Goal: Task Accomplishment & Management: Manage account settings

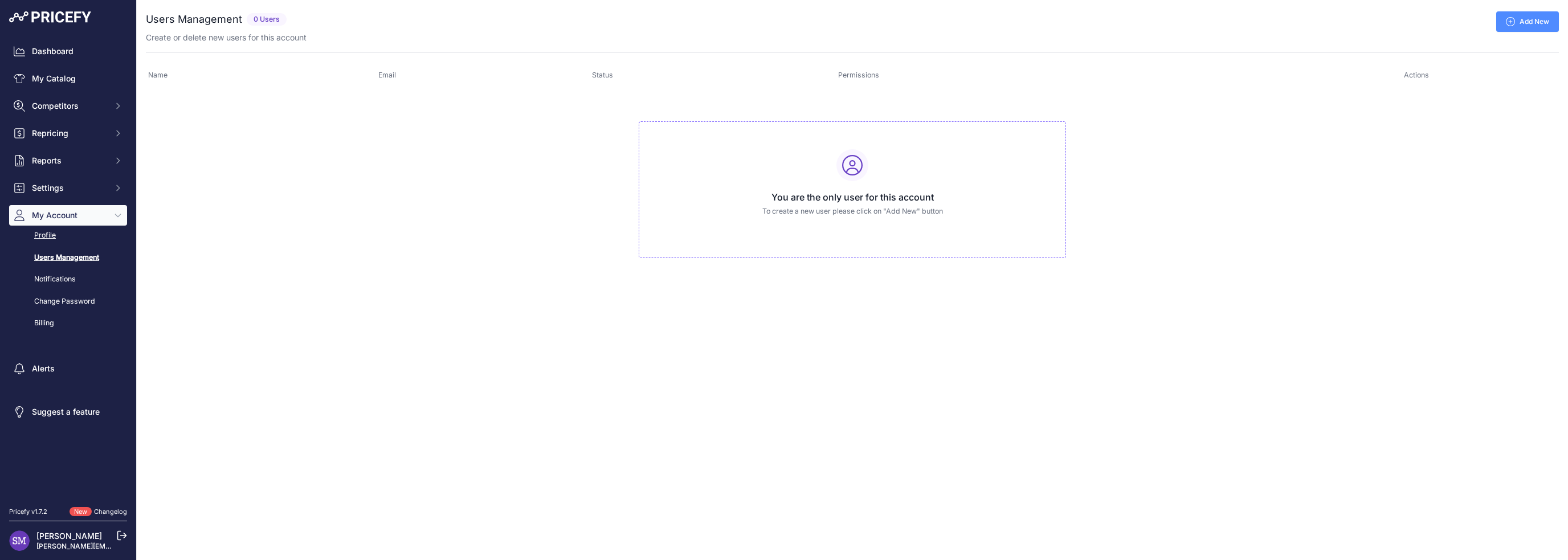
click at [59, 240] on link "Profile" at bounding box center [68, 236] width 118 height 20
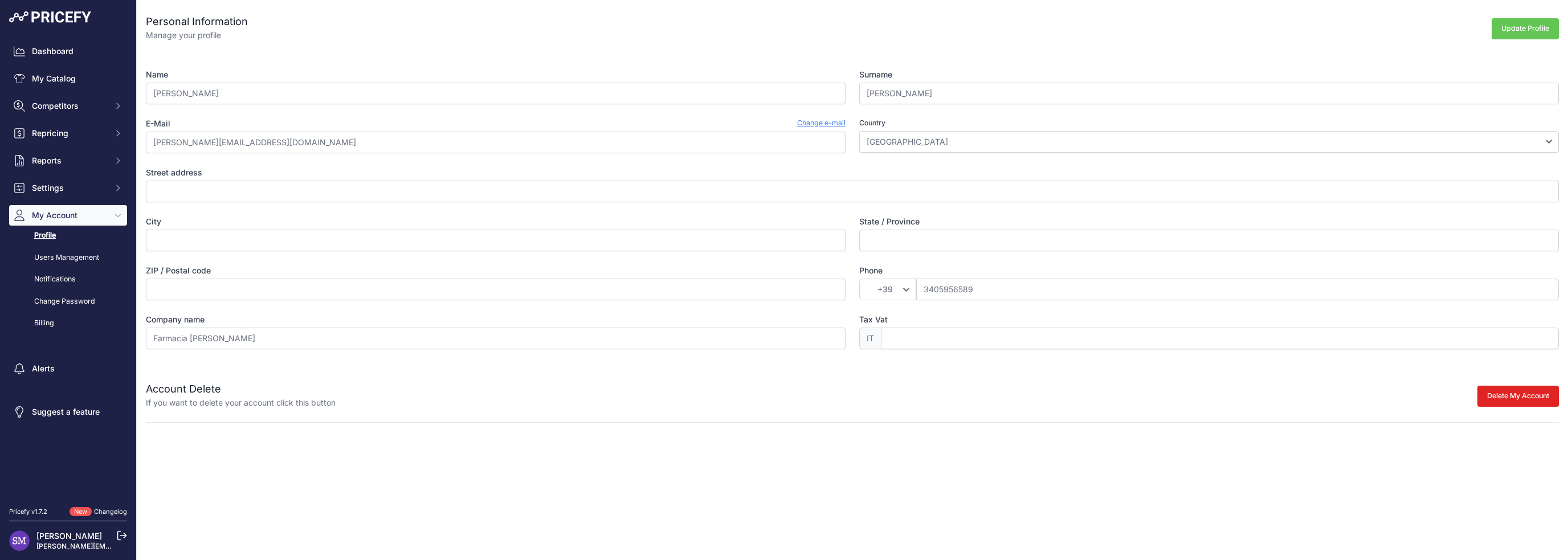
click at [319, 309] on div "Name Stefano Surname Marinich E-Mail Change e-mail stefano.marinich@gmail.com C…" at bounding box center [852, 209] width 1413 height 280
click at [194, 315] on label "Company name" at bounding box center [496, 320] width 700 height 11
click at [194, 327] on input "Farmacia Cavalieri" at bounding box center [496, 338] width 700 height 22
click at [194, 315] on label "Company name" at bounding box center [496, 320] width 700 height 11
click at [194, 327] on input "Farmacia Cavalieri" at bounding box center [496, 338] width 700 height 22
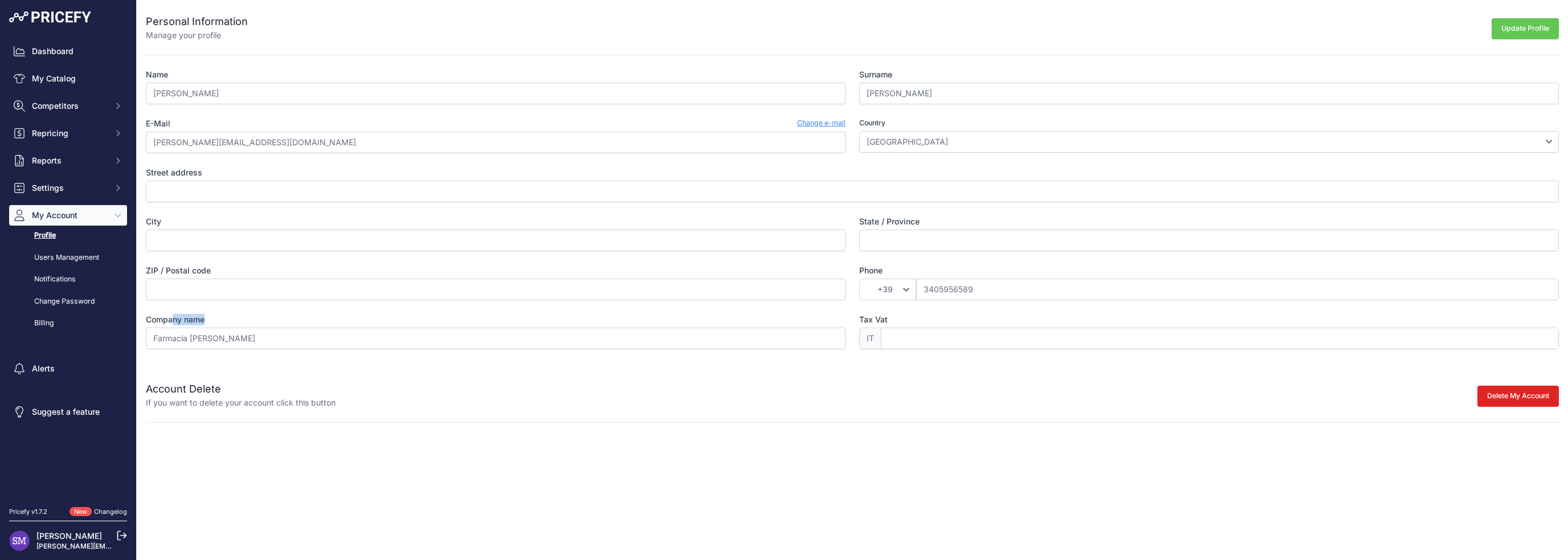
click at [194, 315] on label "Company name" at bounding box center [496, 320] width 700 height 11
click at [194, 327] on input "Farmacia Cavalieri" at bounding box center [496, 338] width 700 height 22
click at [270, 365] on div "Personal Information Manage your profile Update Profile Name Stefano Surname Ma…" at bounding box center [852, 211] width 1431 height 423
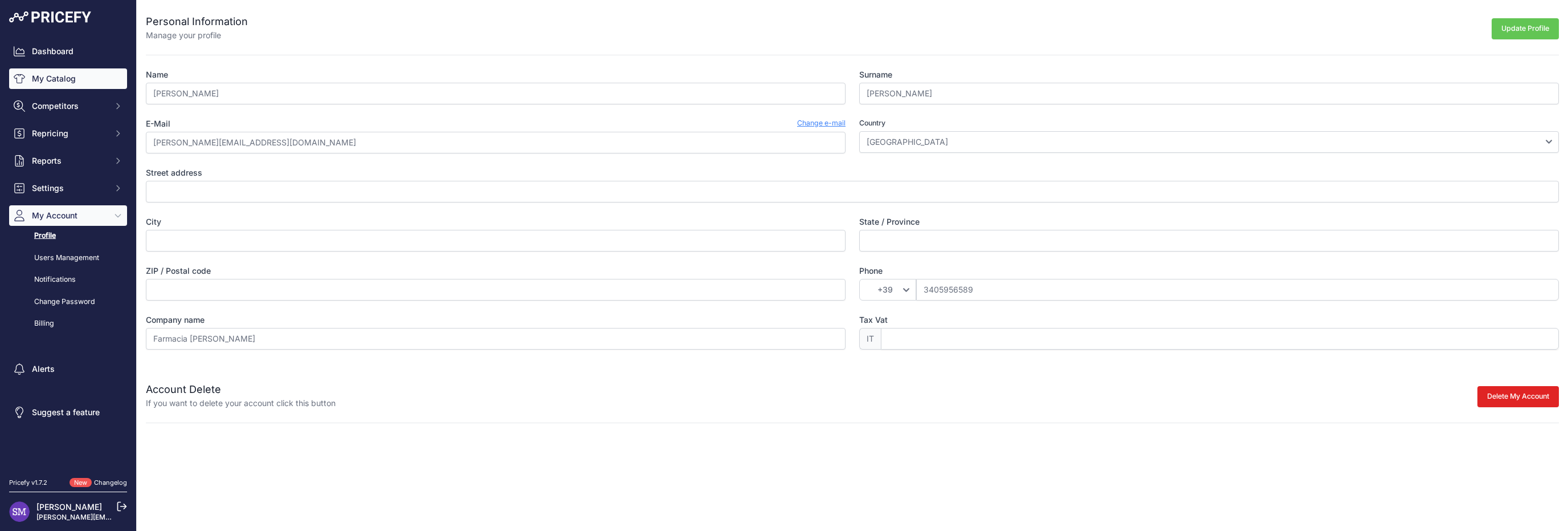
click at [77, 77] on link "My Catalog" at bounding box center [68, 78] width 118 height 21
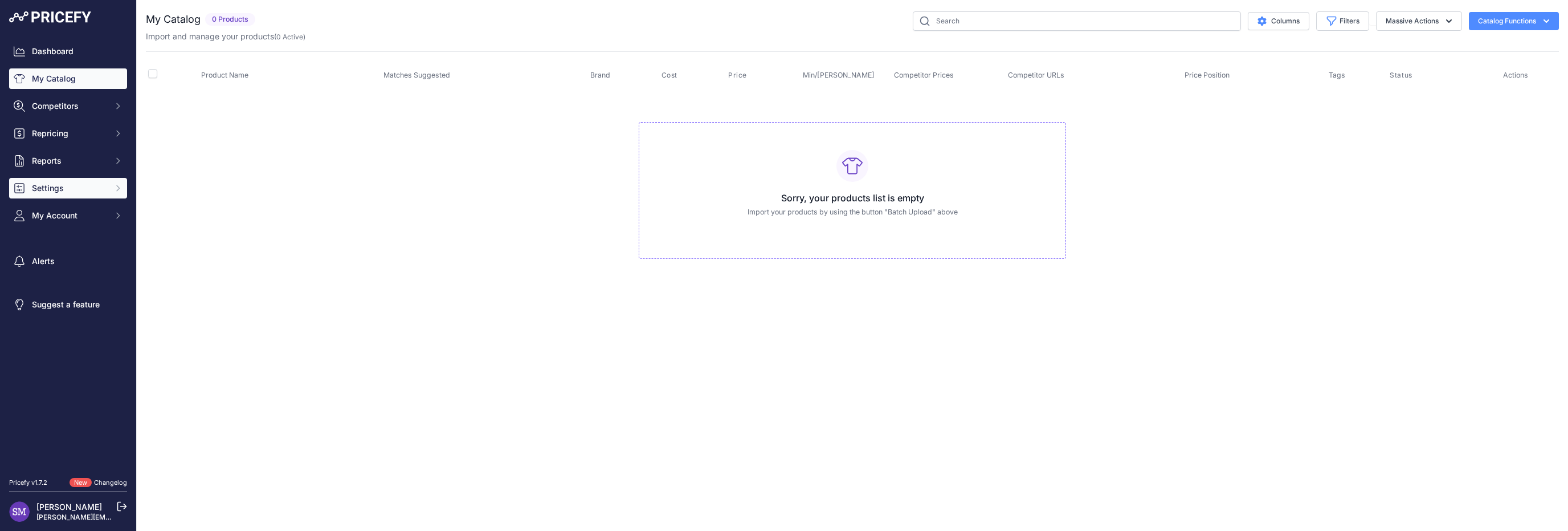
click at [82, 194] on button "Settings" at bounding box center [68, 188] width 118 height 21
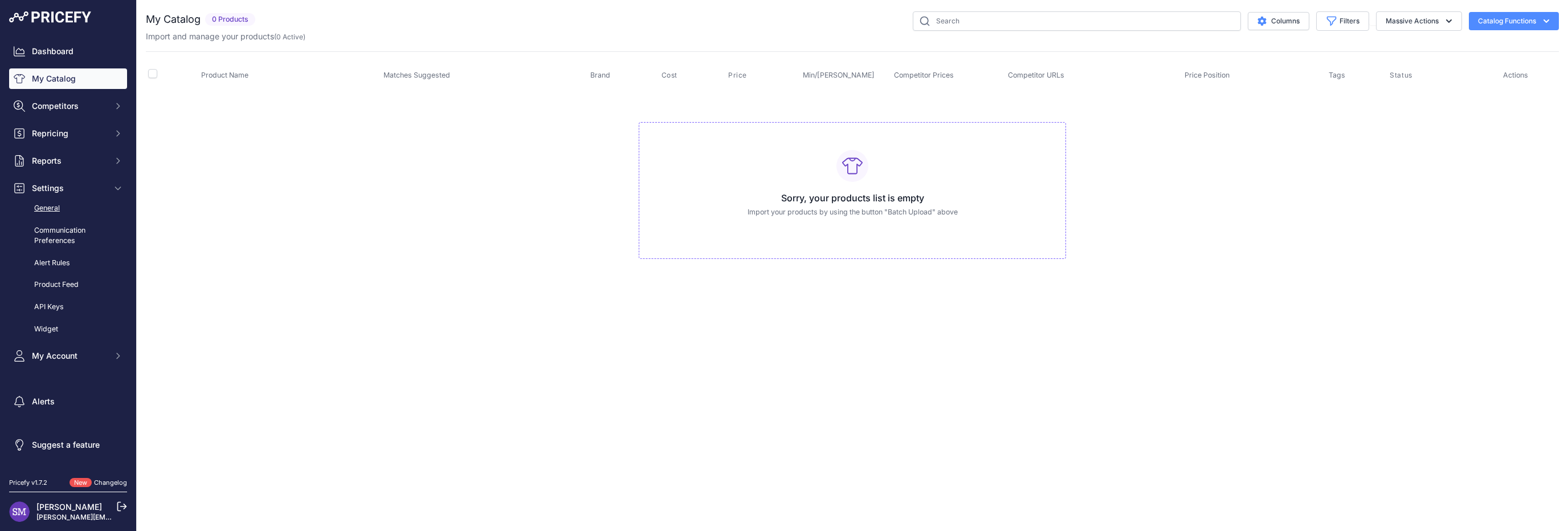
click at [68, 205] on link "General" at bounding box center [68, 208] width 118 height 20
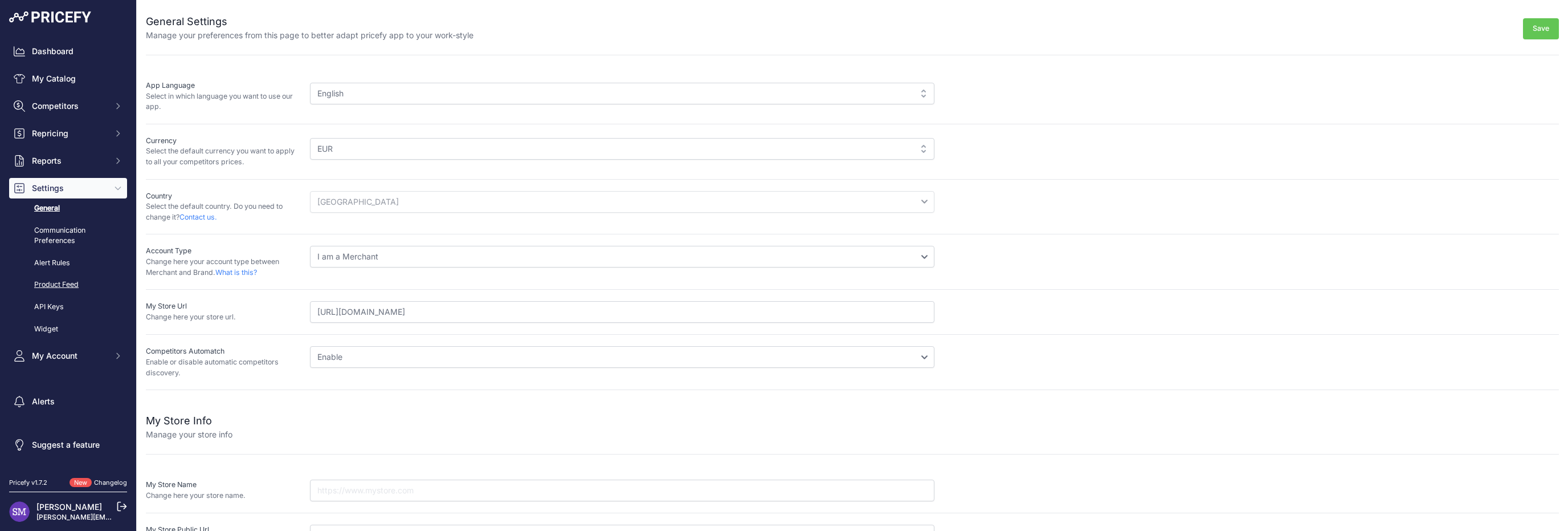
click at [61, 284] on link "Product Feed" at bounding box center [68, 285] width 118 height 20
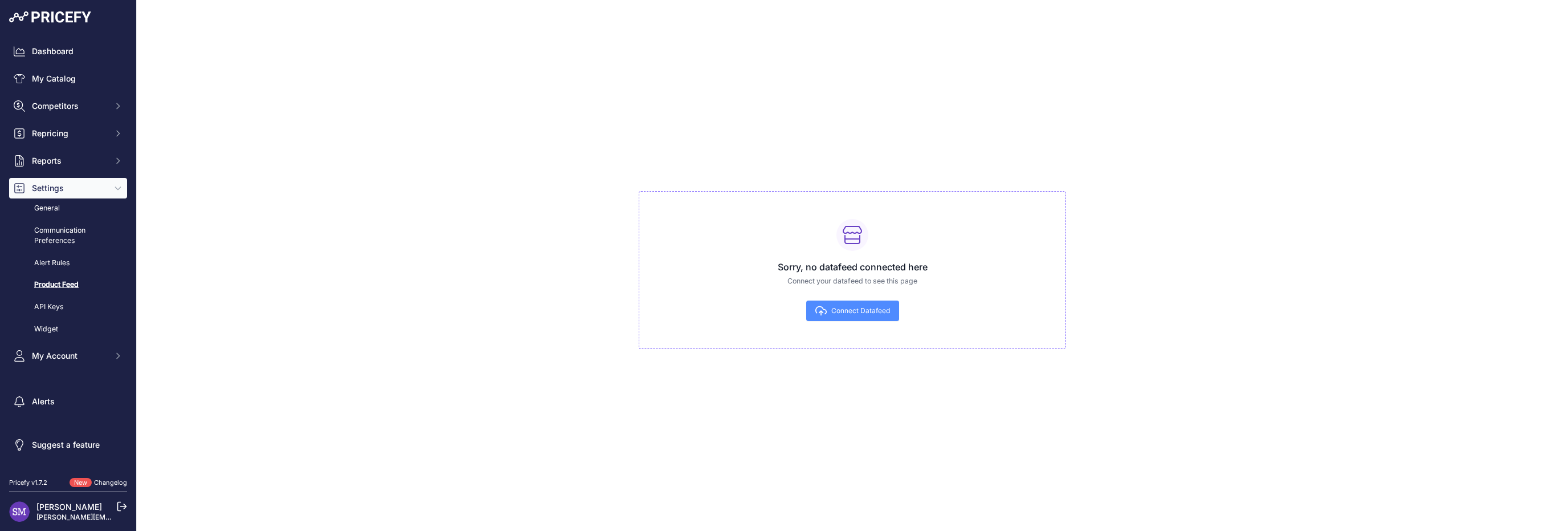
click at [856, 312] on span "Connect Datafeed" at bounding box center [861, 311] width 59 height 9
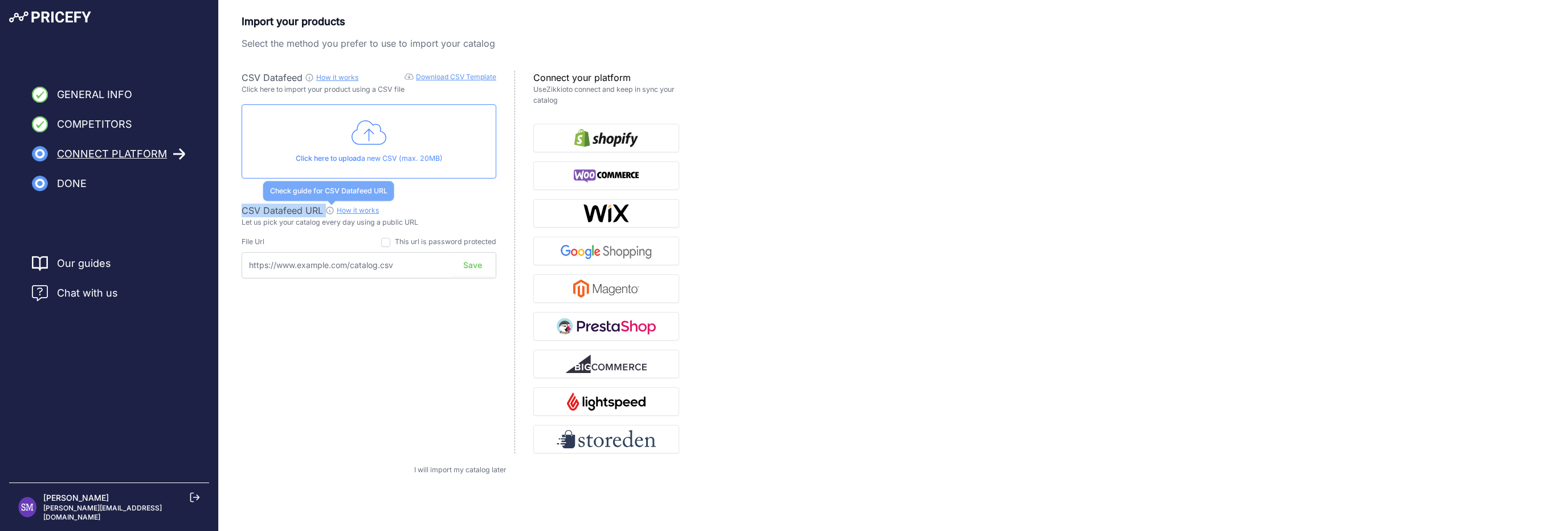
drag, startPoint x: 245, startPoint y: 212, endPoint x: 328, endPoint y: 205, distance: 83.3
click at [328, 205] on div "CSV Datafeed URL How it works Check guide for CSV Datafeed URL" at bounding box center [369, 210] width 255 height 14
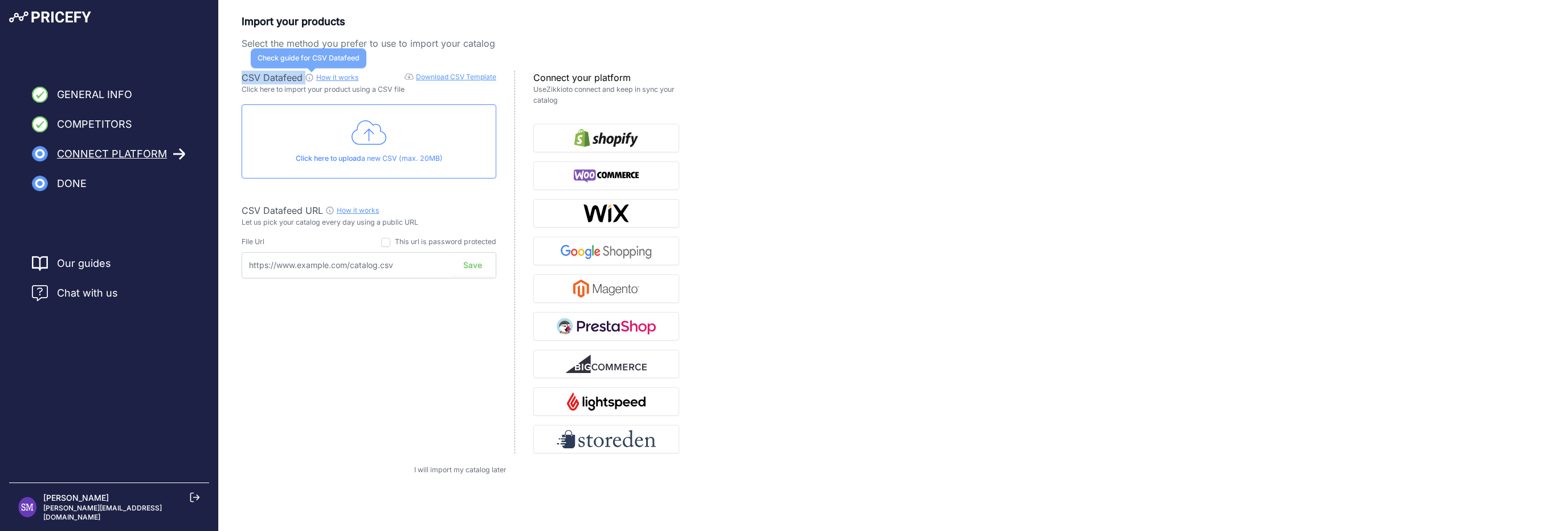
drag, startPoint x: 240, startPoint y: 72, endPoint x: 310, endPoint y: 73, distance: 70.0
click at [310, 73] on div "Import your products Select the method you prefer to use to import your catalog…" at bounding box center [894, 245] width 1350 height 462
click at [359, 306] on div "CSV Datafeed How it works Download CSV Template Check guide for CSV Datafeed Cl…" at bounding box center [378, 262] width 273 height 383
click at [602, 250] on img "button" at bounding box center [607, 250] width 99 height 18
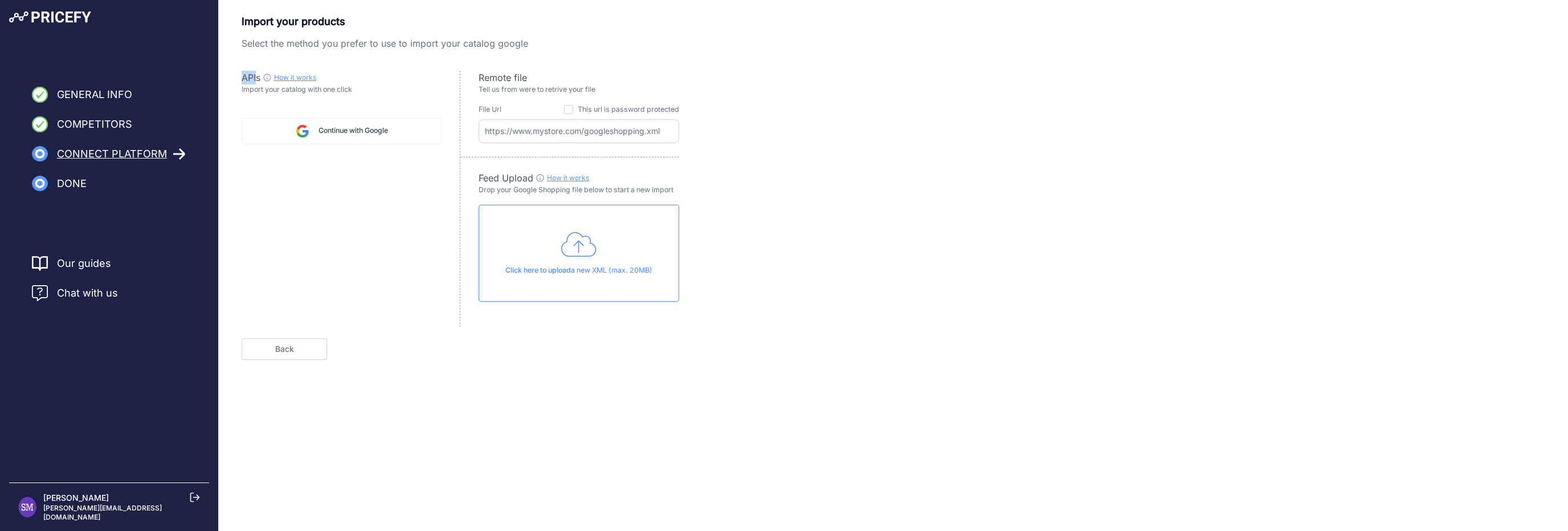
drag, startPoint x: 239, startPoint y: 80, endPoint x: 258, endPoint y: 83, distance: 19.2
click at [258, 83] on div "Import your products Select the method you prefer to use to import your catalog…" at bounding box center [894, 187] width 1350 height 346
click at [312, 102] on div "APIs How it works Check guide for Googe Shopping API Import your catalog with o…" at bounding box center [351, 199] width 219 height 256
click at [561, 134] on input "text" at bounding box center [579, 131] width 201 height 24
click at [832, 143] on div "Import your products Select the method you prefer to use to import your catalog…" at bounding box center [893, 187] width 1304 height 346
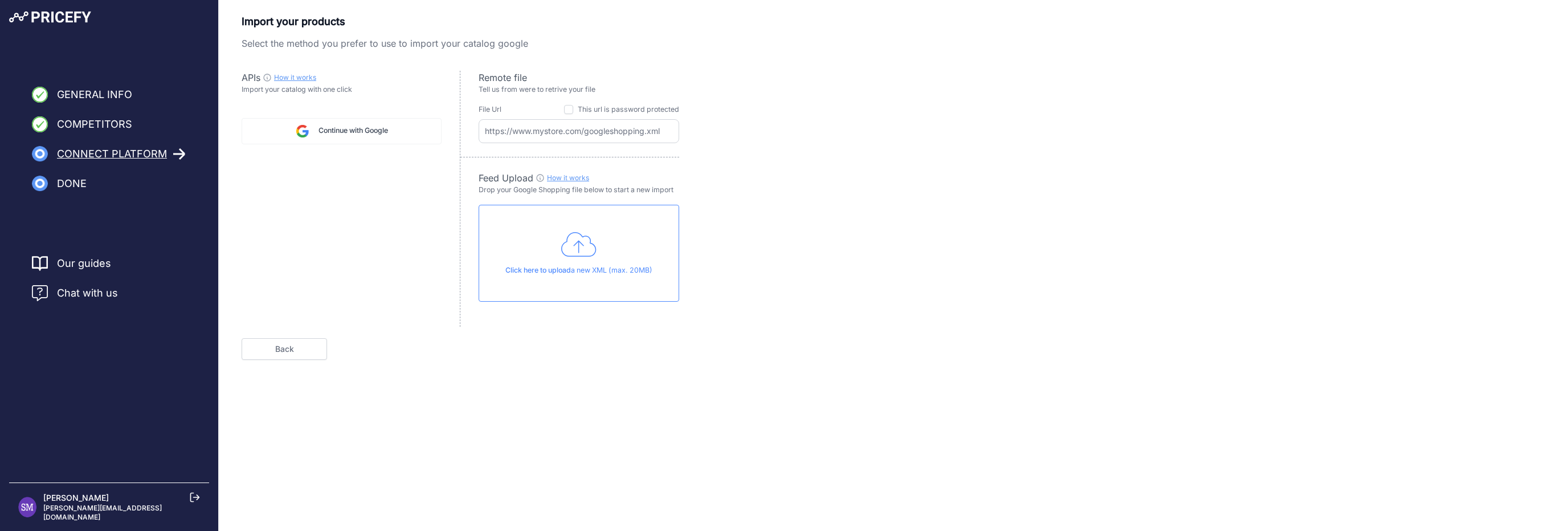
click at [289, 355] on link "Back" at bounding box center [284, 349] width 85 height 22
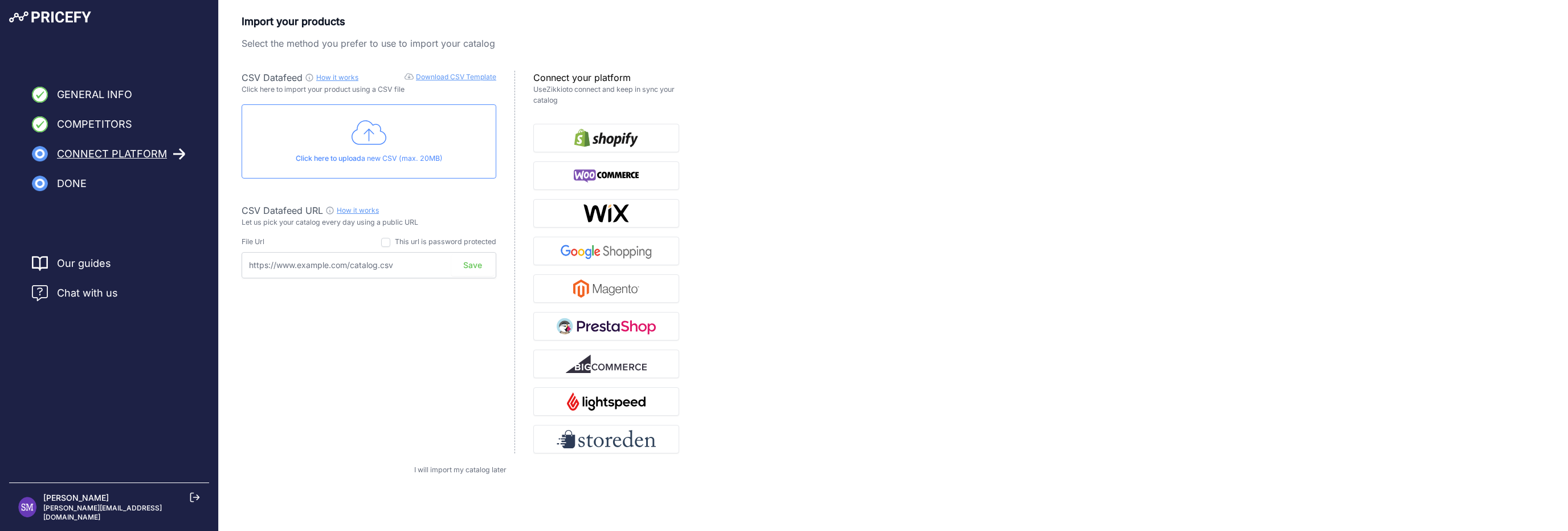
click at [316, 265] on input "text" at bounding box center [369, 266] width 255 height 26
click at [263, 220] on p "Let us pick your catalog every day using a public URL" at bounding box center [369, 222] width 255 height 11
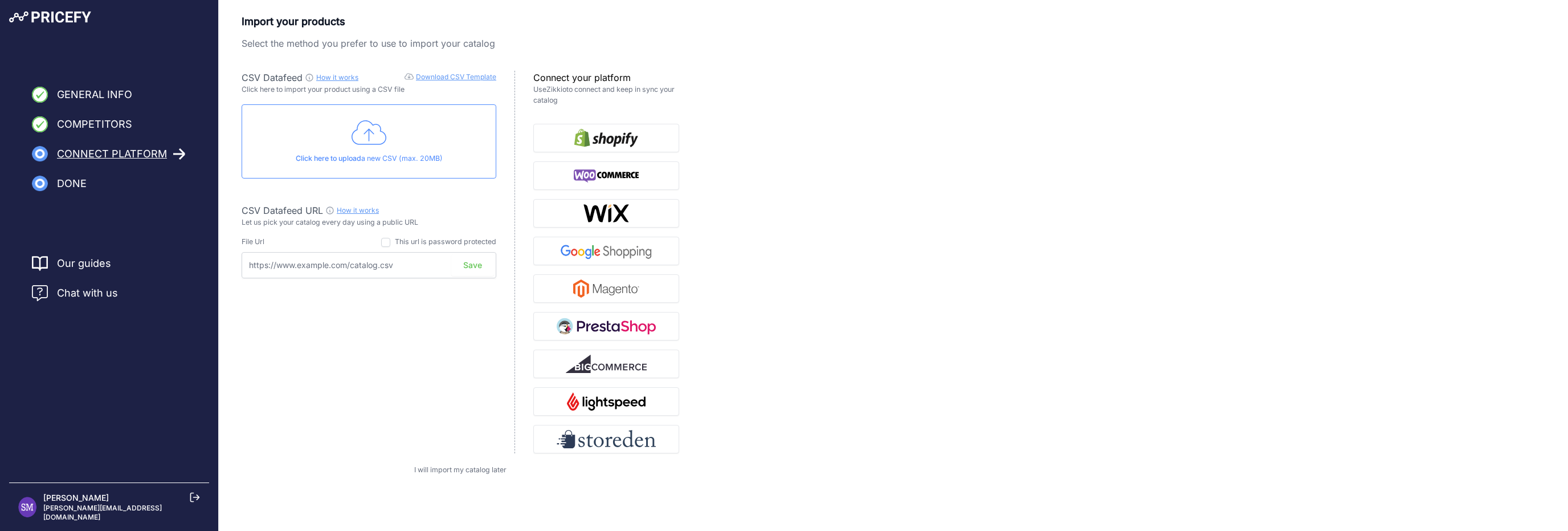
click at [263, 220] on p "Let us pick your catalog every day using a public URL" at bounding box center [369, 222] width 255 height 11
click at [327, 225] on p "Let us pick your catalog every day using a public URL" at bounding box center [369, 222] width 255 height 11
click at [309, 296] on div "CSV Datafeed How it works Download CSV Template Check guide for CSV Datafeed Cl…" at bounding box center [378, 262] width 273 height 383
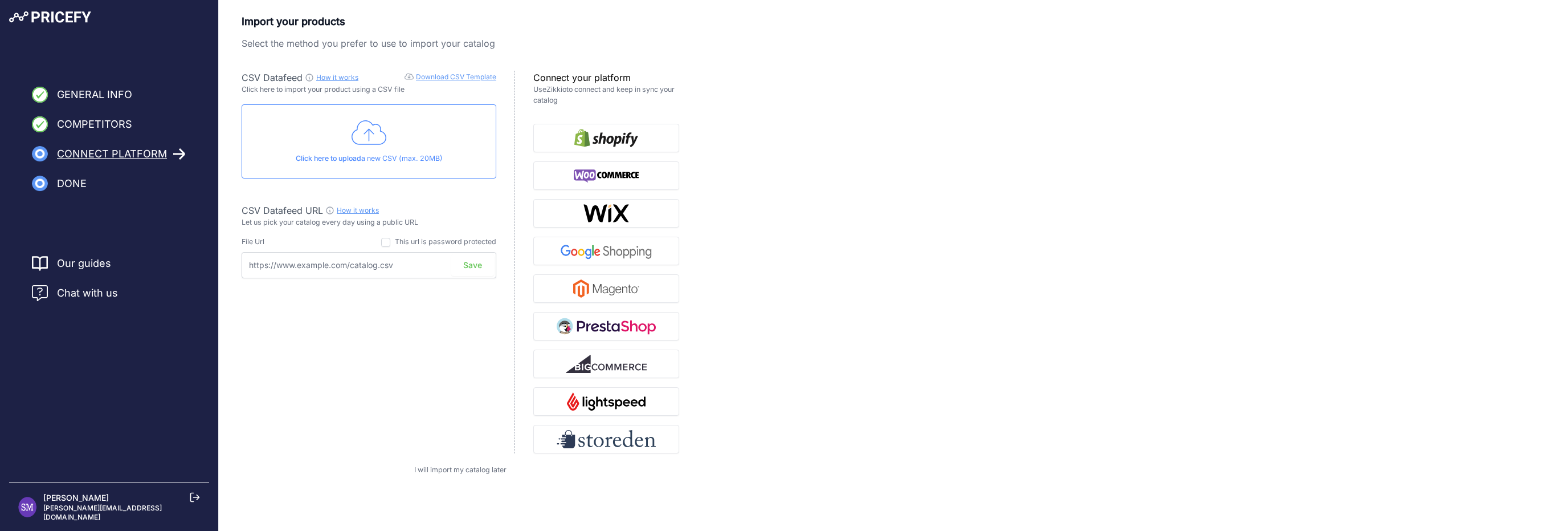
click at [305, 272] on input "text" at bounding box center [369, 266] width 255 height 26
click at [300, 263] on input "text" at bounding box center [369, 266] width 255 height 26
click at [279, 296] on div "CSV Datafeed How it works Download CSV Template Check guide for CSV Datafeed Cl…" at bounding box center [378, 262] width 273 height 383
click at [327, 271] on input "text" at bounding box center [369, 266] width 255 height 26
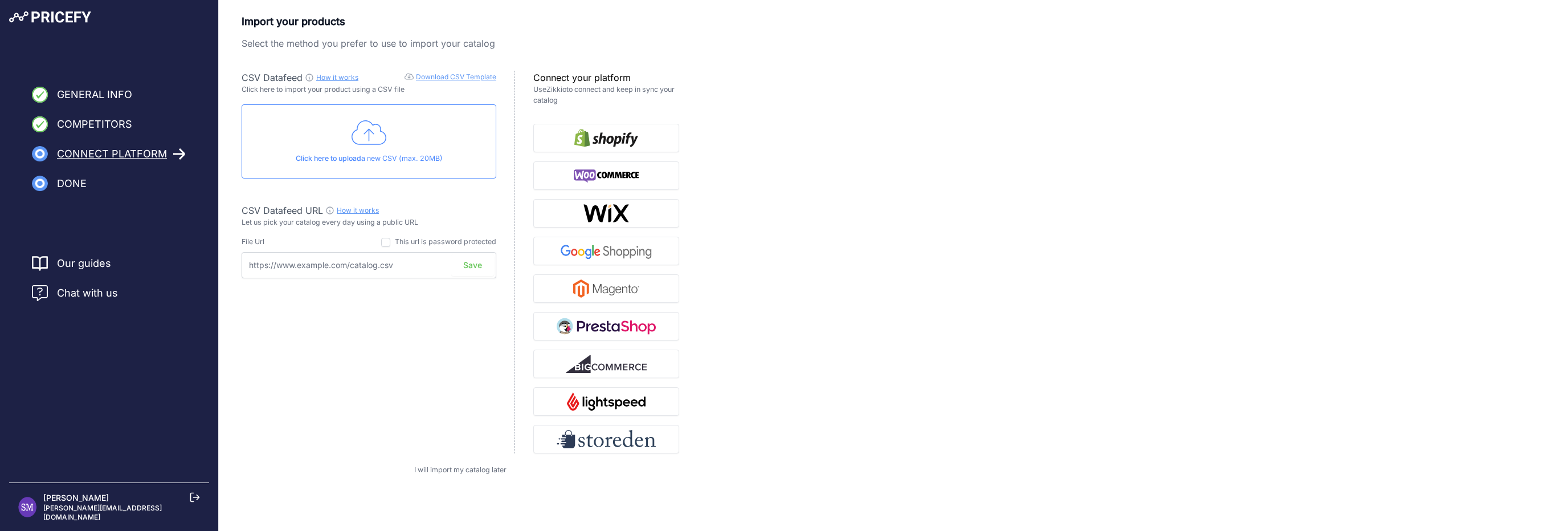
click at [283, 383] on div "CSV Datafeed How it works Download CSV Template Check guide for CSV Datafeed Cl…" at bounding box center [378, 262] width 273 height 383
click at [460, 468] on span "I will import my catalog later" at bounding box center [460, 469] width 92 height 9
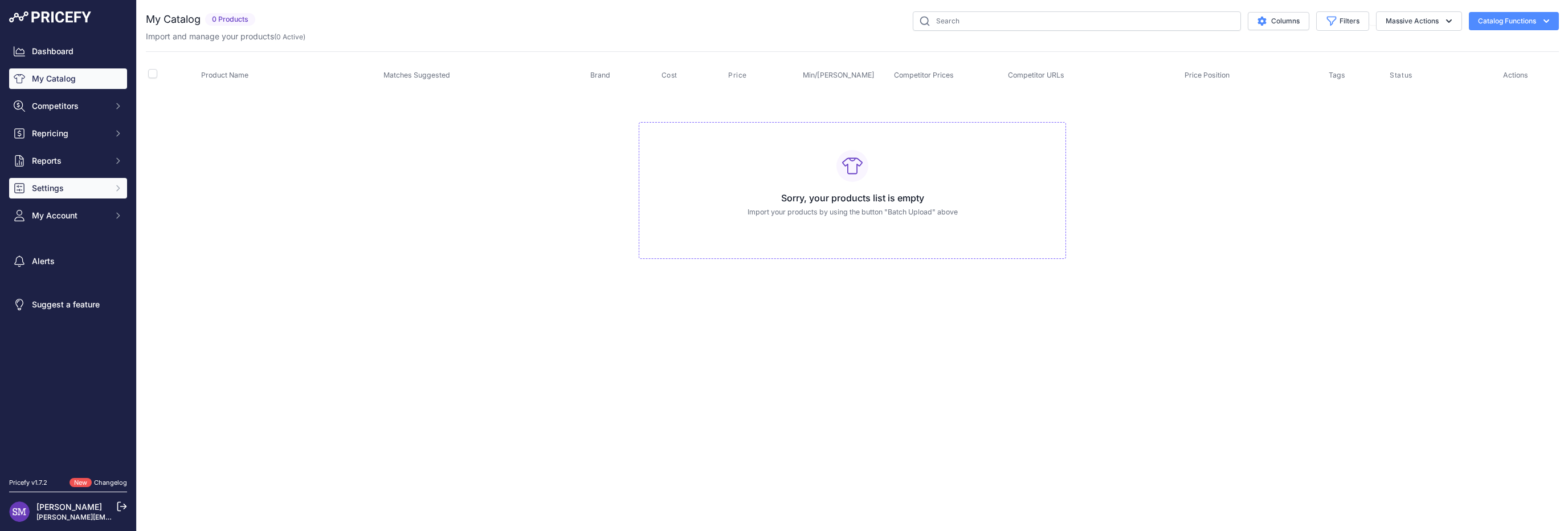
click at [71, 196] on button "Settings" at bounding box center [68, 188] width 118 height 21
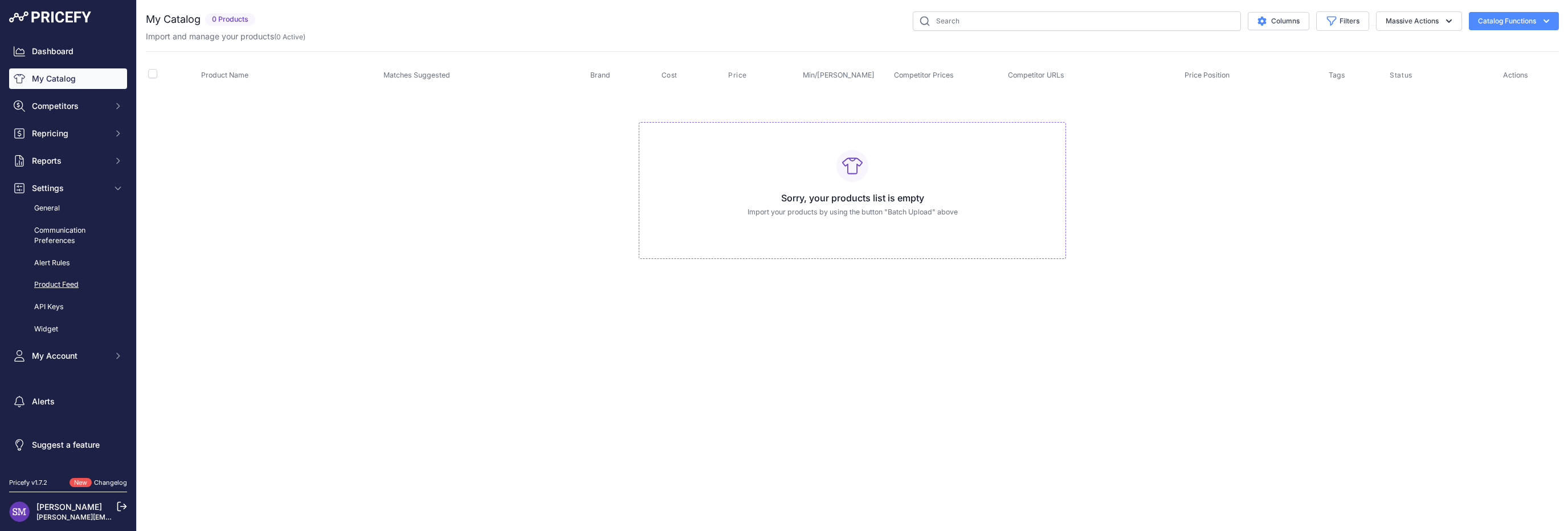
click at [70, 287] on link "Product Feed" at bounding box center [68, 285] width 118 height 20
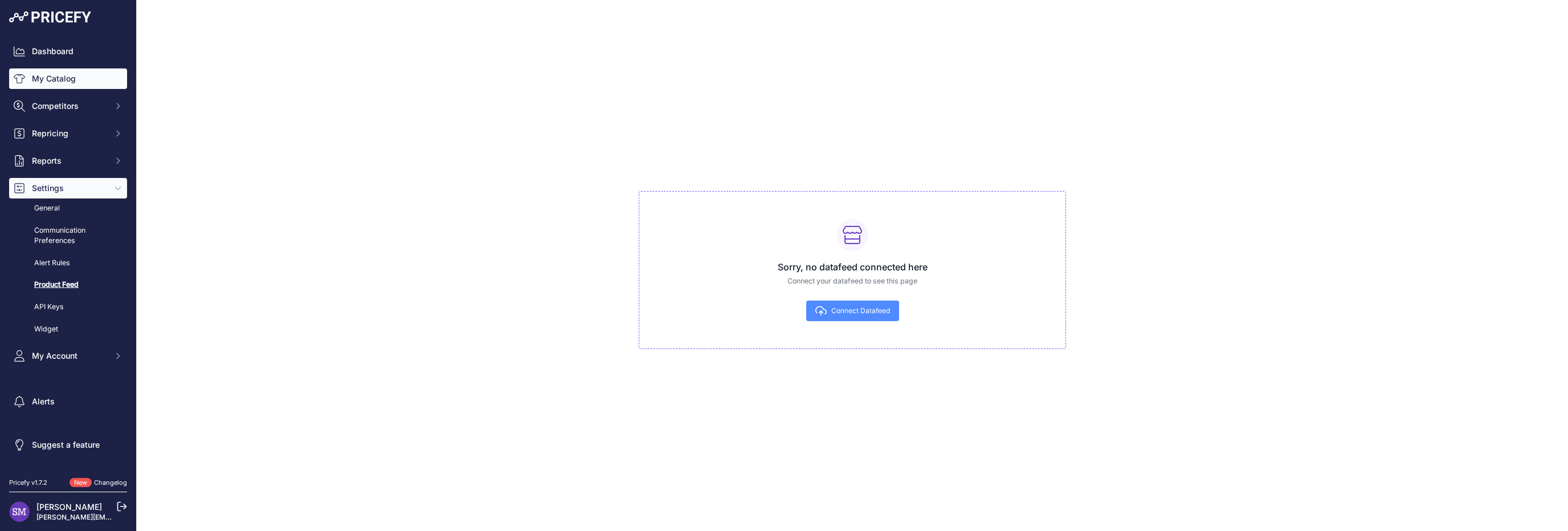
click at [89, 79] on link "My Catalog" at bounding box center [68, 78] width 118 height 21
click at [87, 106] on span "Competitors" at bounding box center [69, 106] width 75 height 11
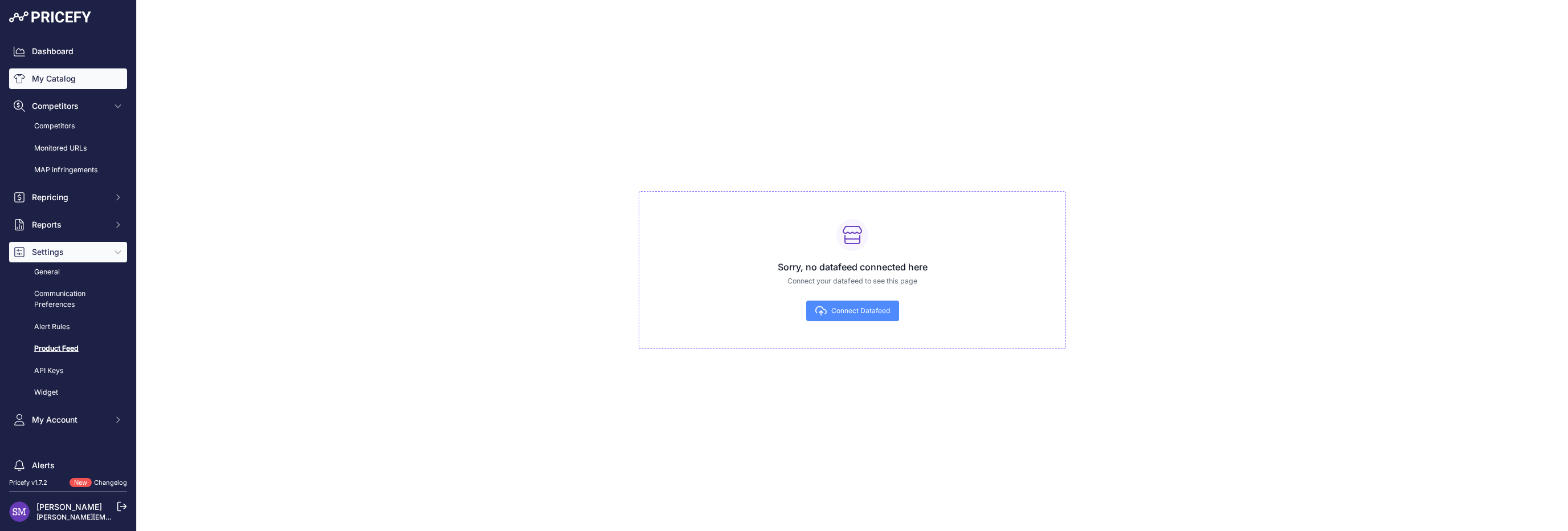
click at [78, 83] on link "My Catalog" at bounding box center [68, 78] width 118 height 21
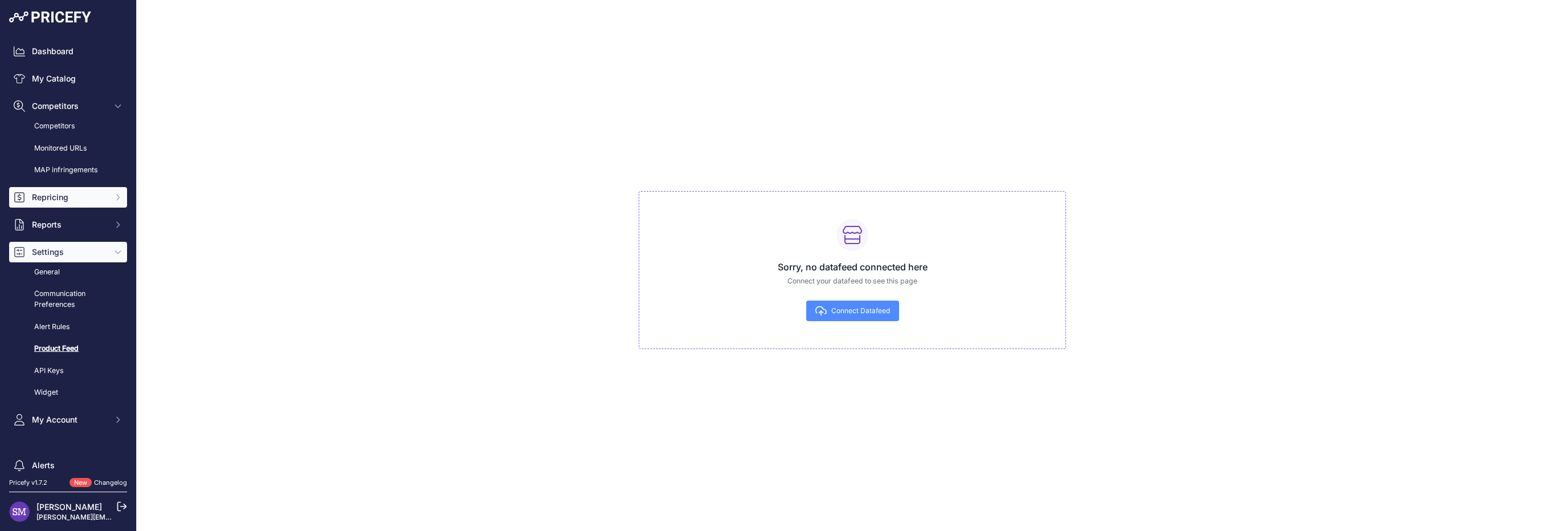
click at [93, 203] on span "Repricing" at bounding box center [69, 197] width 75 height 11
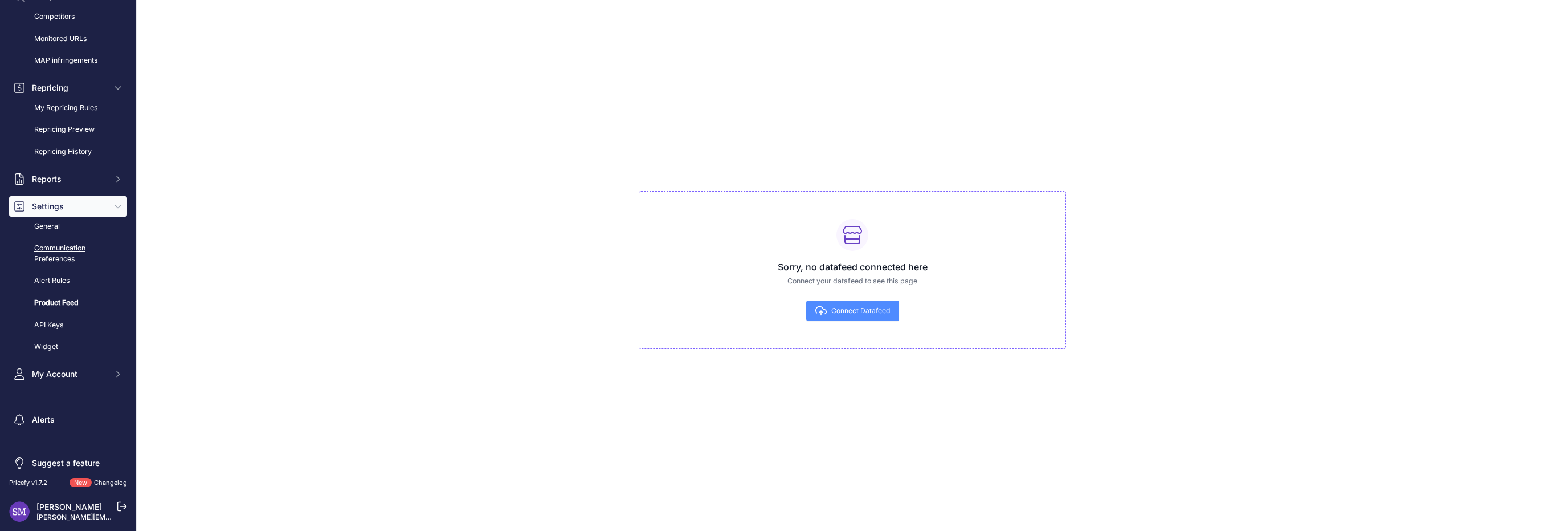
scroll to position [119, 0]
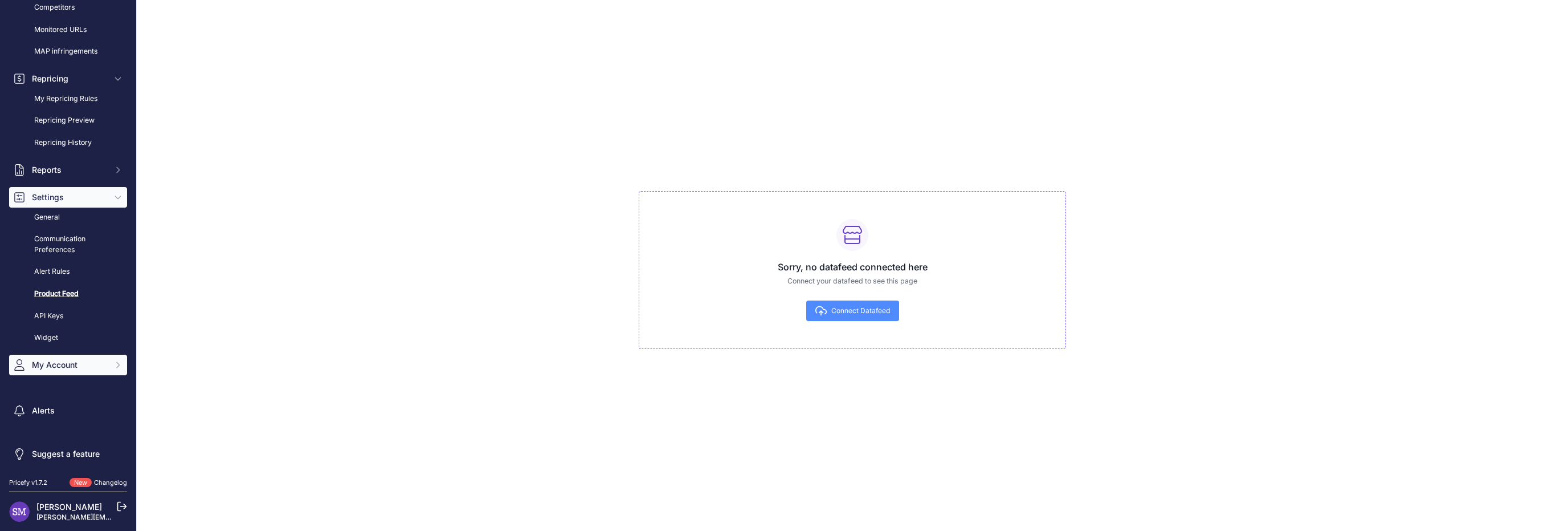
click at [90, 372] on button "My Account" at bounding box center [68, 365] width 118 height 21
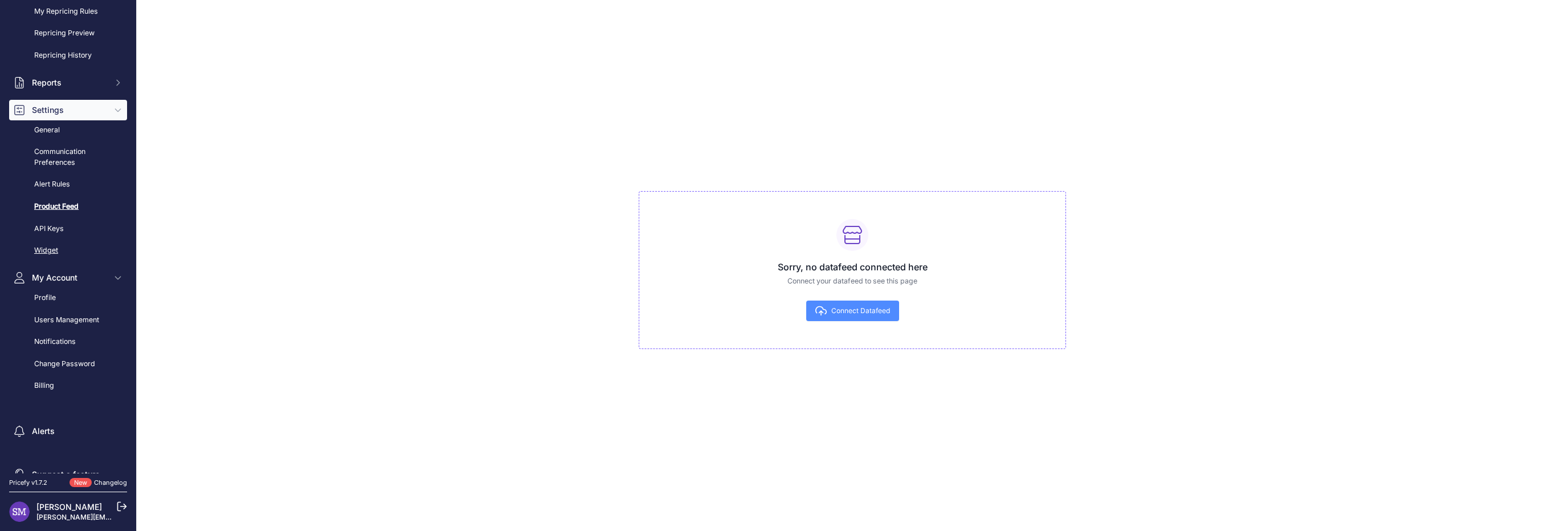
scroll to position [227, 0]
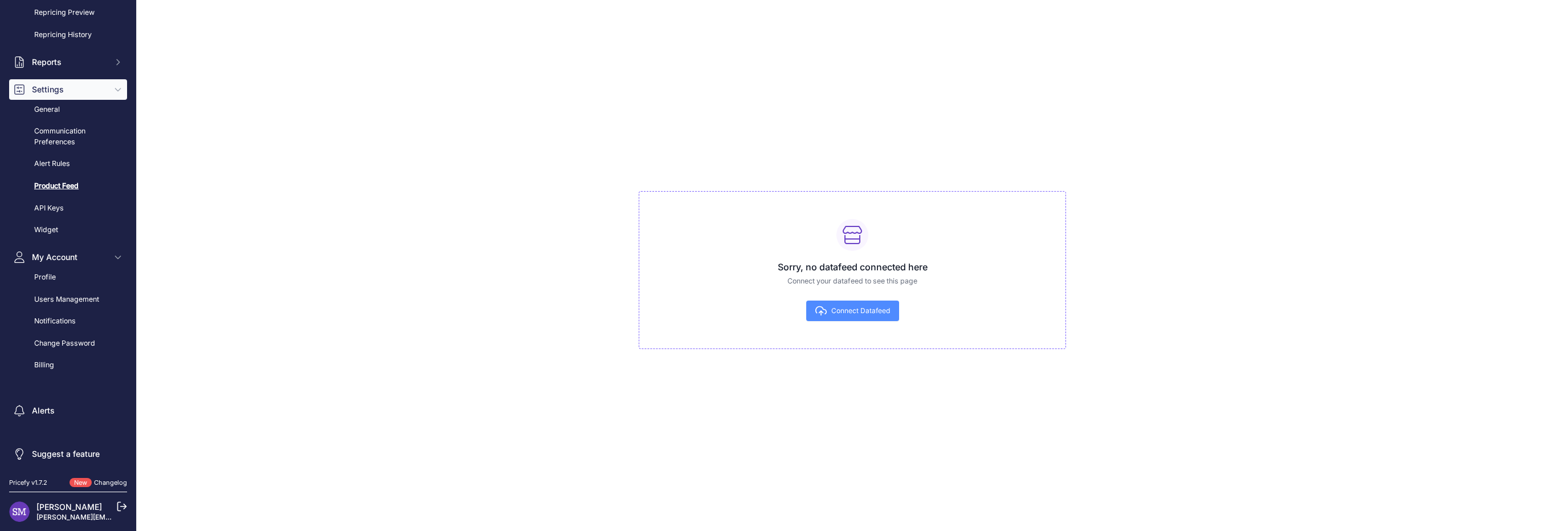
click at [70, 183] on link "Product Feed" at bounding box center [68, 186] width 118 height 20
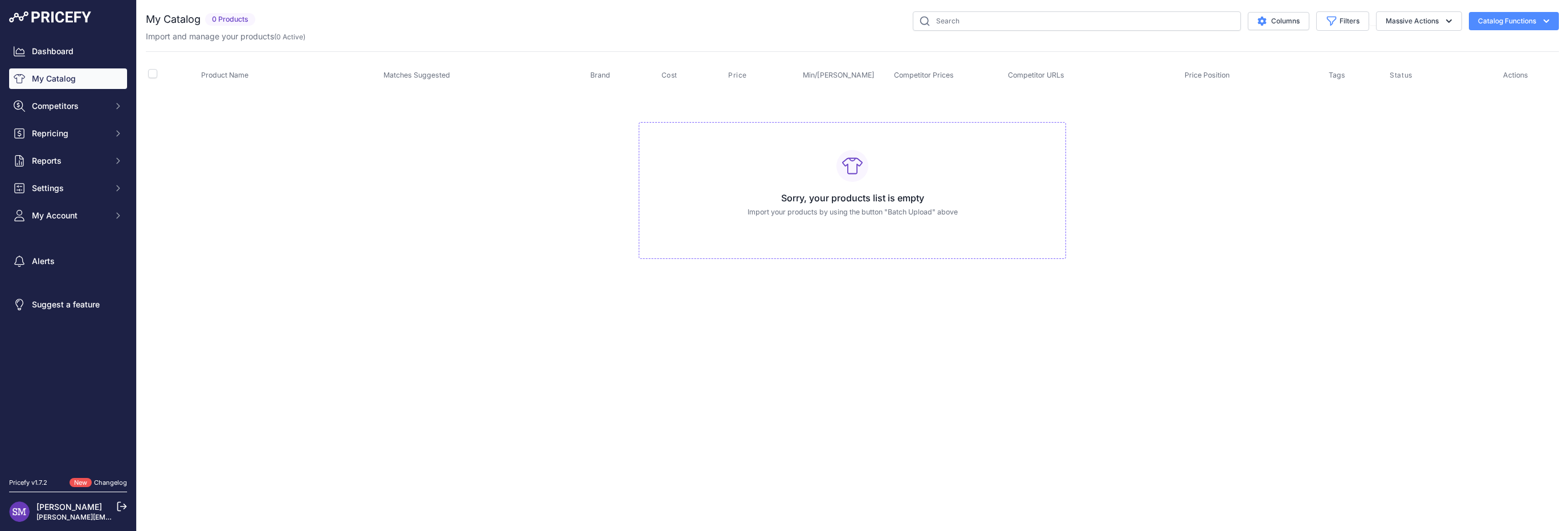
click at [1496, 21] on button "Catalog Functions" at bounding box center [1514, 21] width 90 height 18
click at [1476, 63] on div "Export" at bounding box center [1495, 65] width 128 height 21
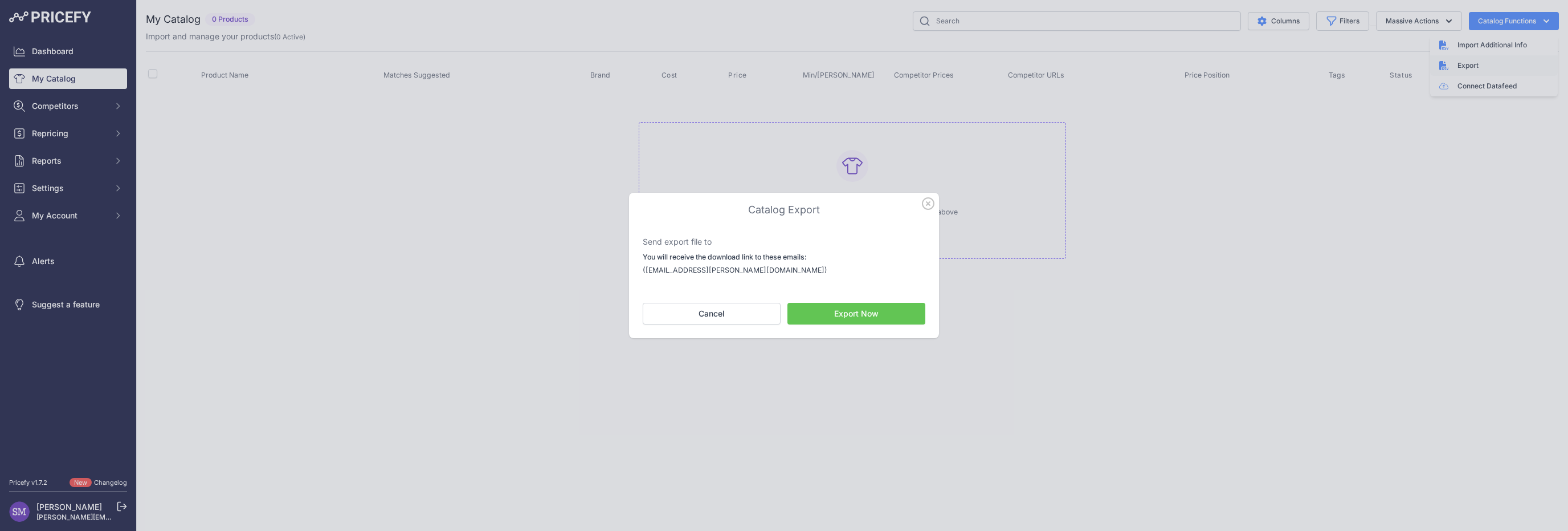
click at [1476, 63] on div at bounding box center [784, 266] width 1568 height 531
click at [733, 316] on button "Cancel" at bounding box center [712, 313] width 138 height 22
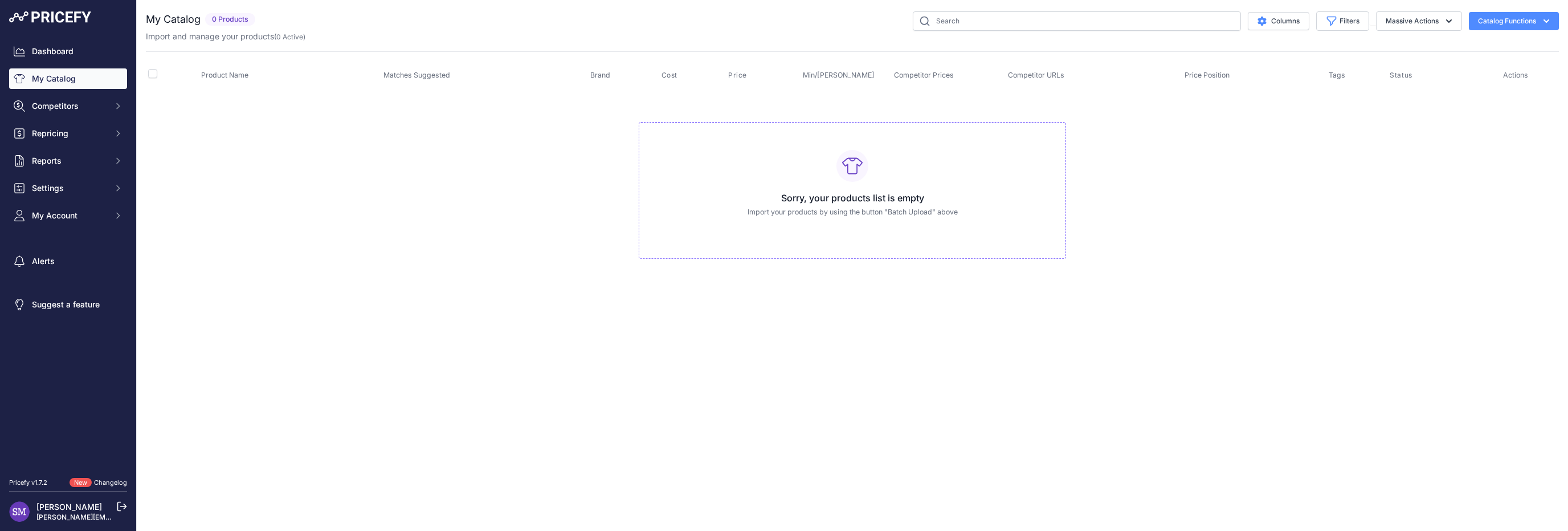
click at [1550, 13] on button "Catalog Functions" at bounding box center [1514, 21] width 90 height 18
click at [1435, 25] on button "Massive Actions" at bounding box center [1419, 21] width 86 height 19
click at [1541, 17] on icon "button" at bounding box center [1547, 21] width 11 height 11
click at [1511, 88] on link "Connect Datafeed" at bounding box center [1495, 86] width 128 height 21
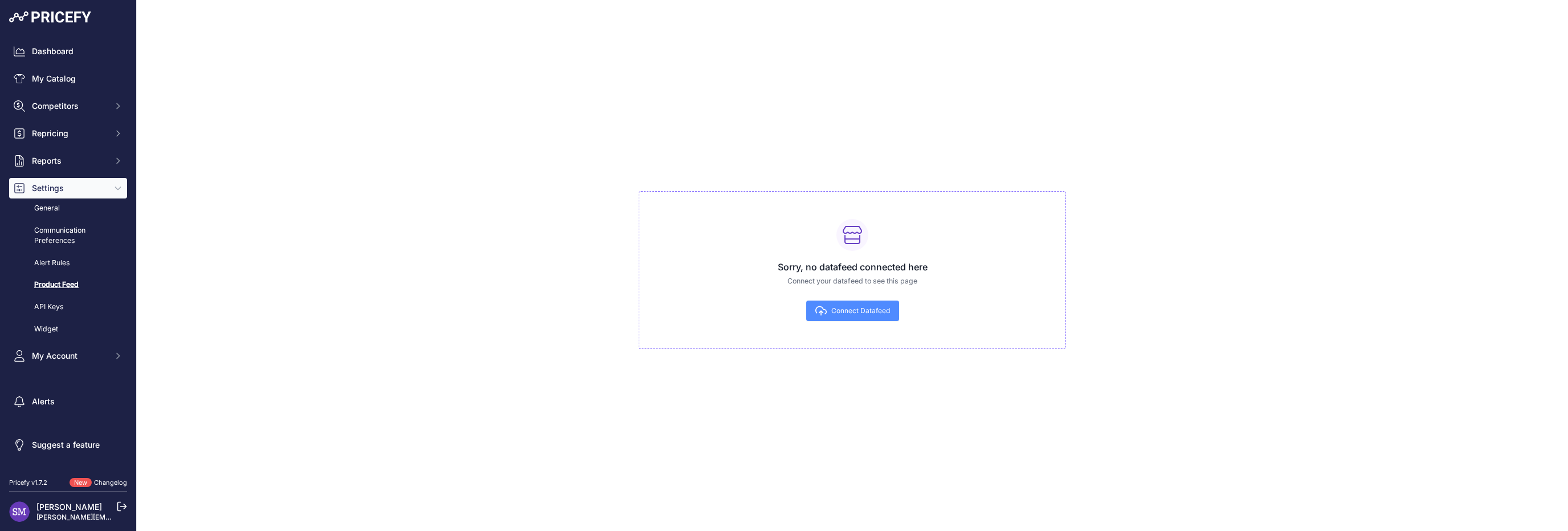
click at [860, 316] on button "Connect Datafeed" at bounding box center [853, 311] width 93 height 21
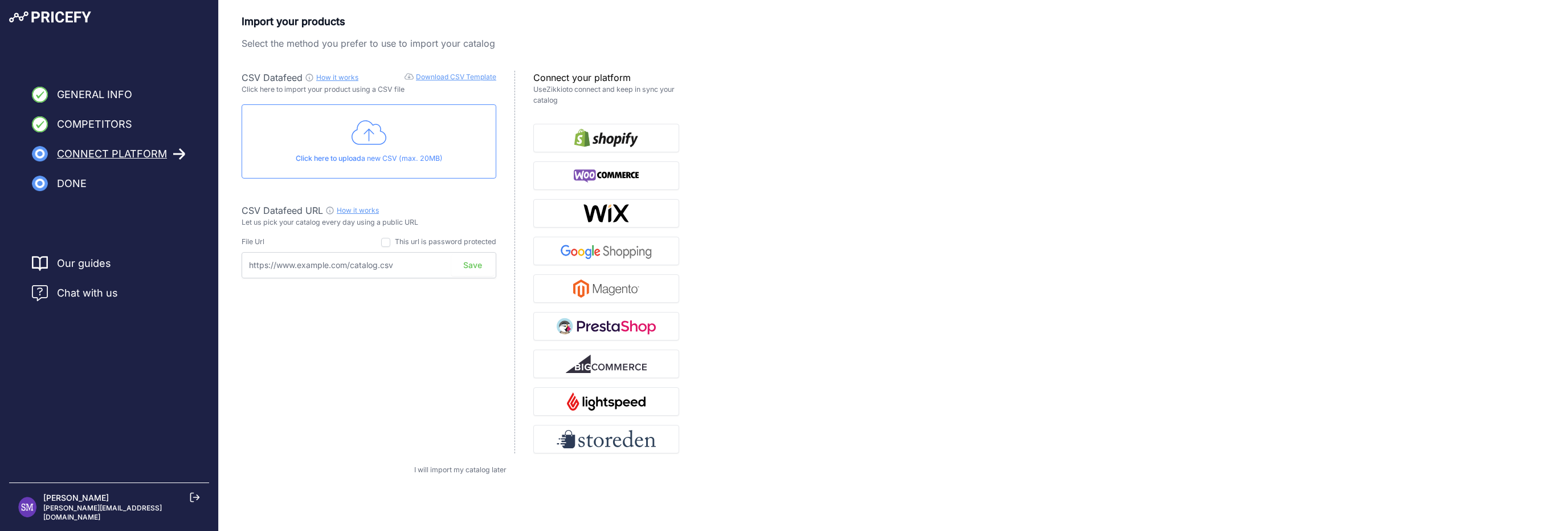
click at [61, 21] on img at bounding box center [50, 17] width 82 height 11
click at [82, 264] on link "Our guides" at bounding box center [84, 263] width 54 height 16
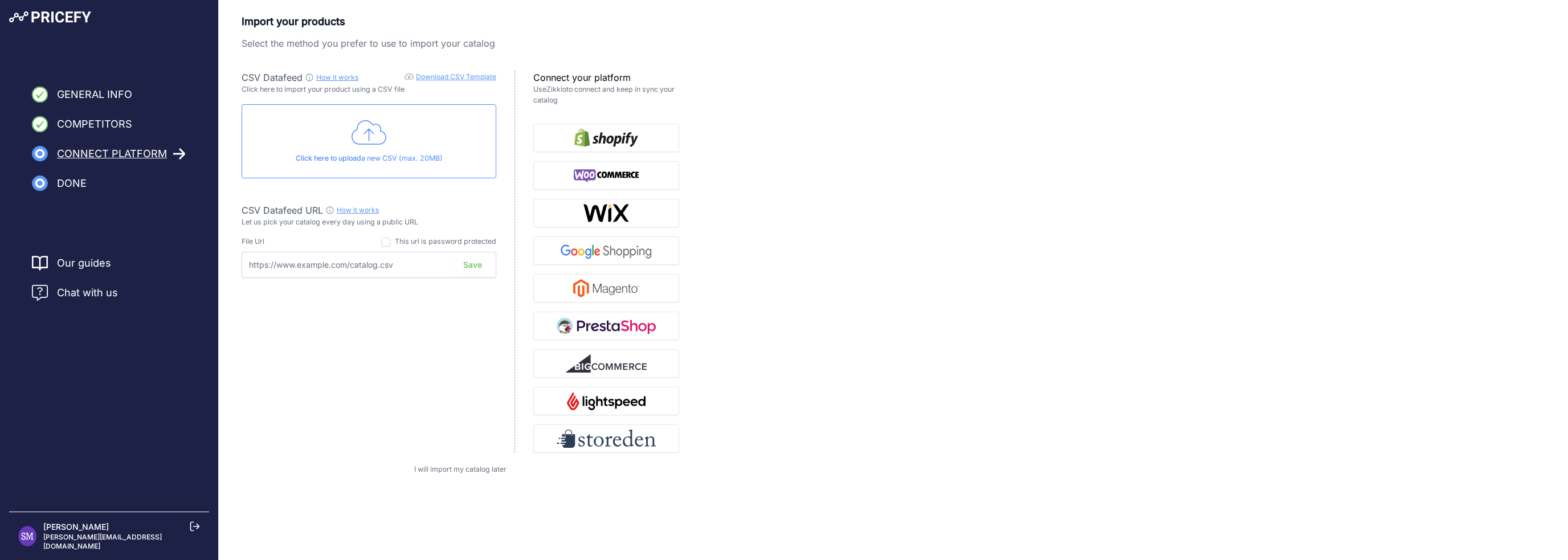
click at [342, 271] on input "text" at bounding box center [369, 265] width 255 height 26
paste input "http://shop.farmaciacavalieri.it/feed/pricefy.csv"
type input "http://shop.farmaciacavalieri.it/feed/pricefy.csv"
click at [477, 265] on button "Save" at bounding box center [473, 265] width 43 height 22
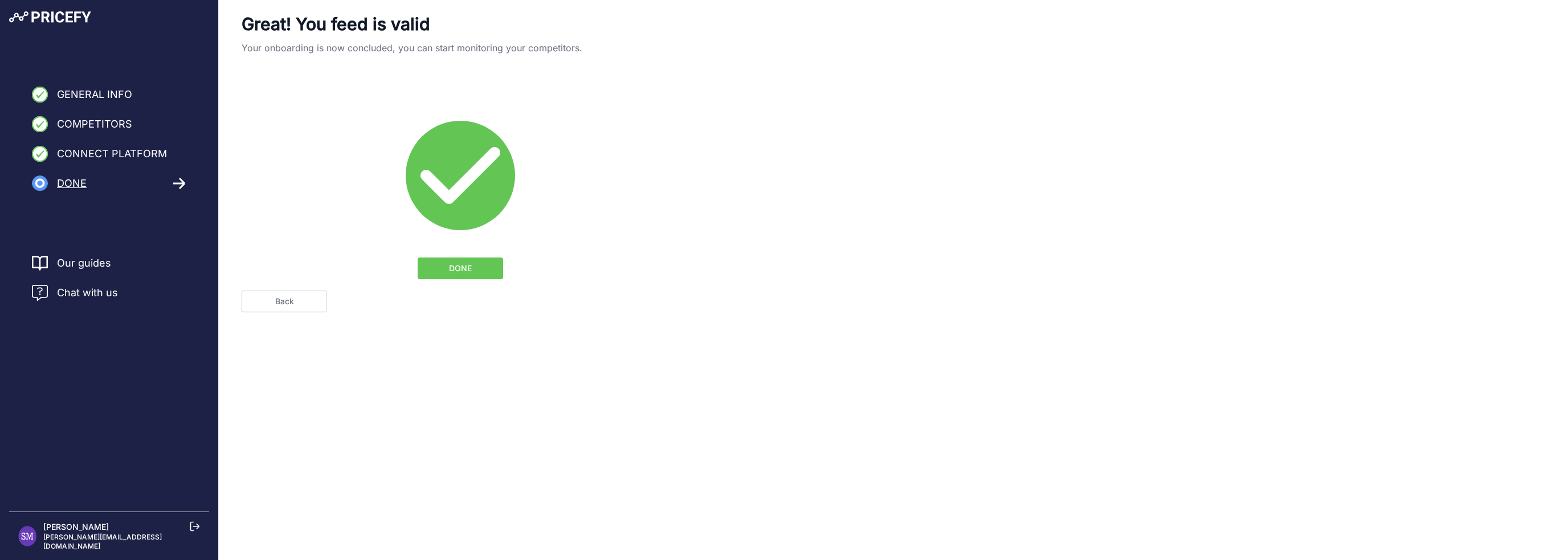
click at [470, 271] on span "DONE" at bounding box center [460, 268] width 23 height 11
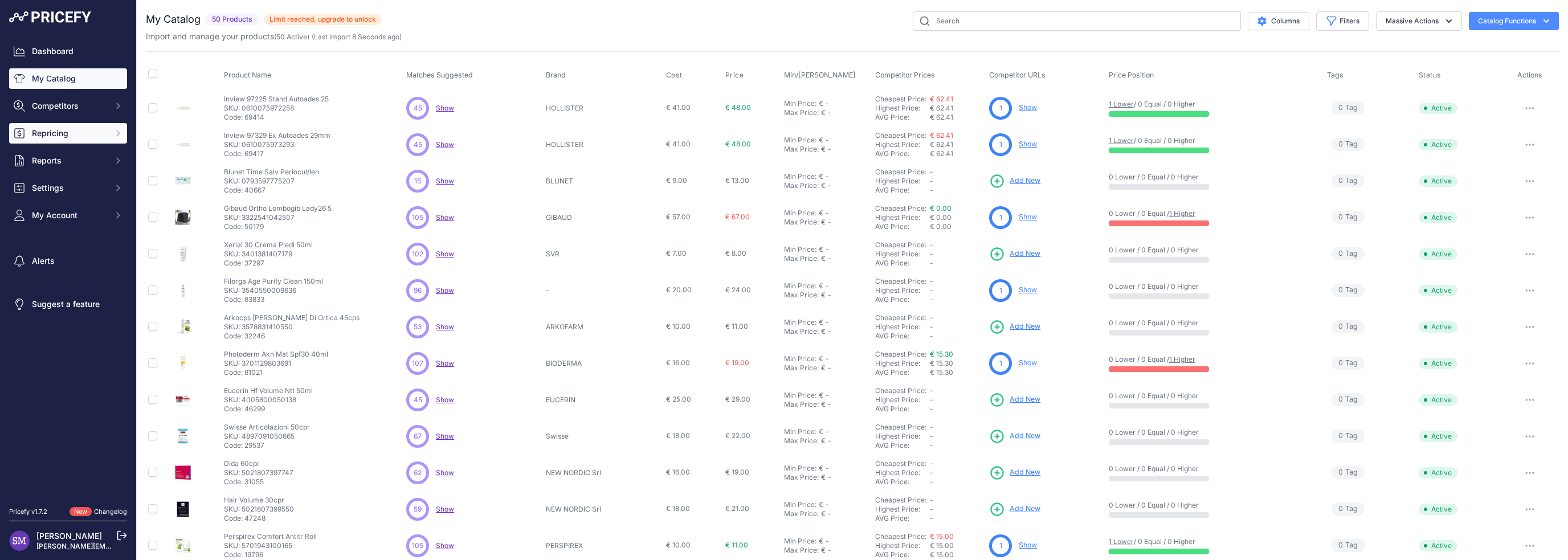
click at [90, 130] on span "Repricing" at bounding box center [69, 134] width 75 height 11
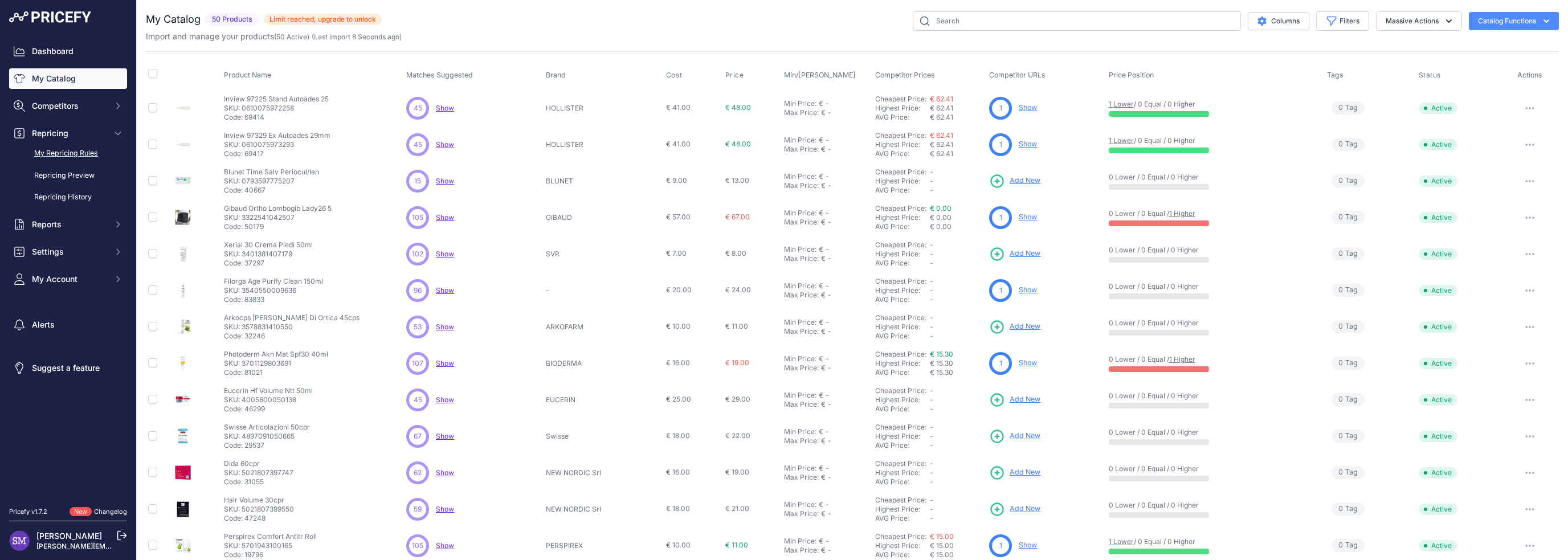
click at [90, 147] on link "My Repricing Rules" at bounding box center [68, 154] width 118 height 20
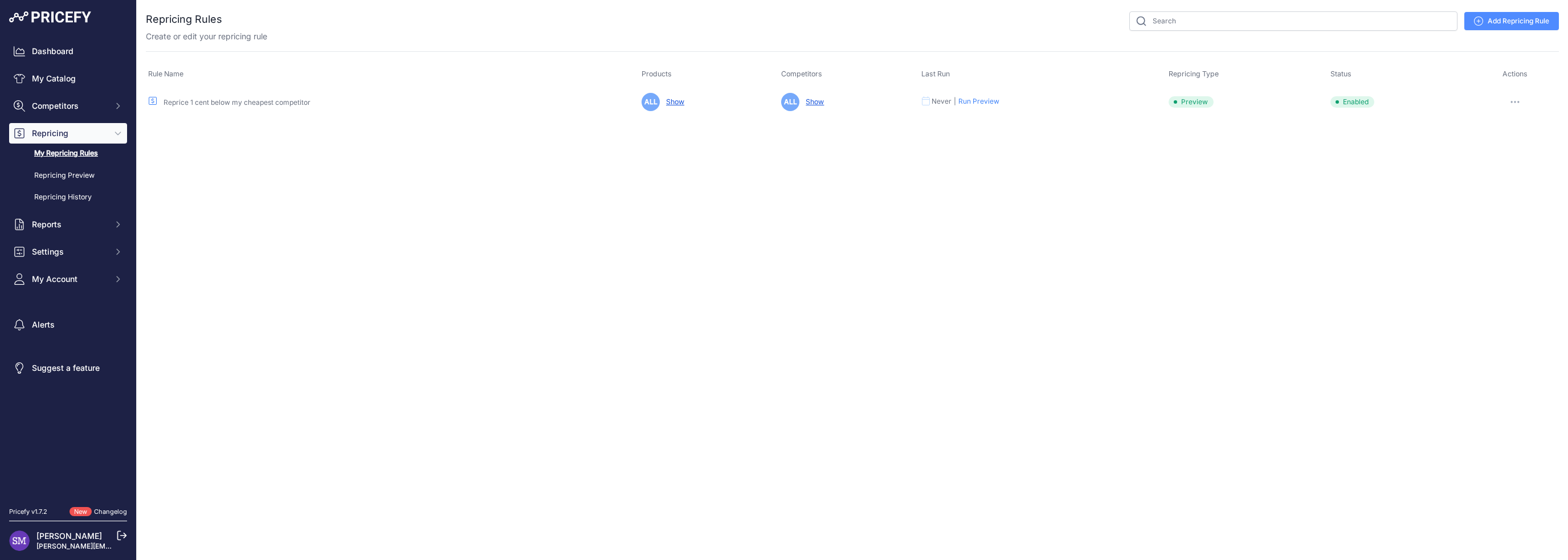
click at [1515, 102] on icon "button" at bounding box center [1515, 102] width 1 height 1
click at [1425, 122] on div "You are not connected to the internet. Repricing Rules" at bounding box center [852, 63] width 1413 height 127
click at [1530, 29] on link "Add Repricing Rule" at bounding box center [1512, 21] width 95 height 18
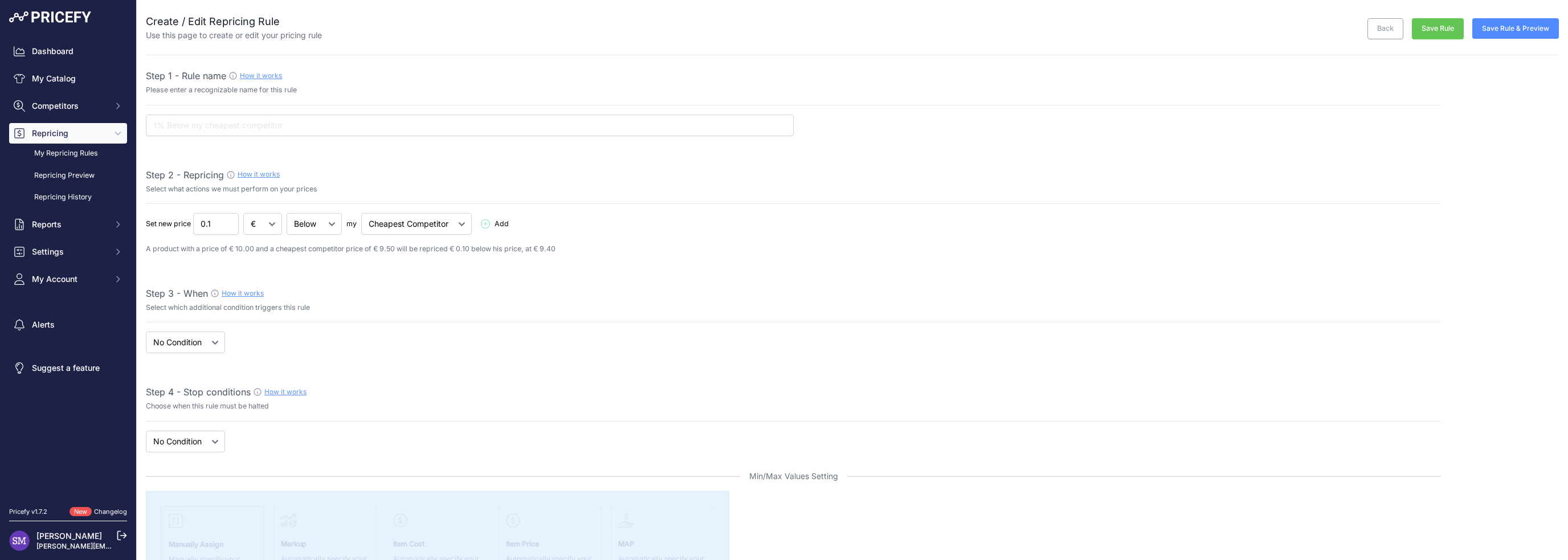
select select "7"
click at [84, 179] on link "Repricing Preview" at bounding box center [68, 176] width 118 height 20
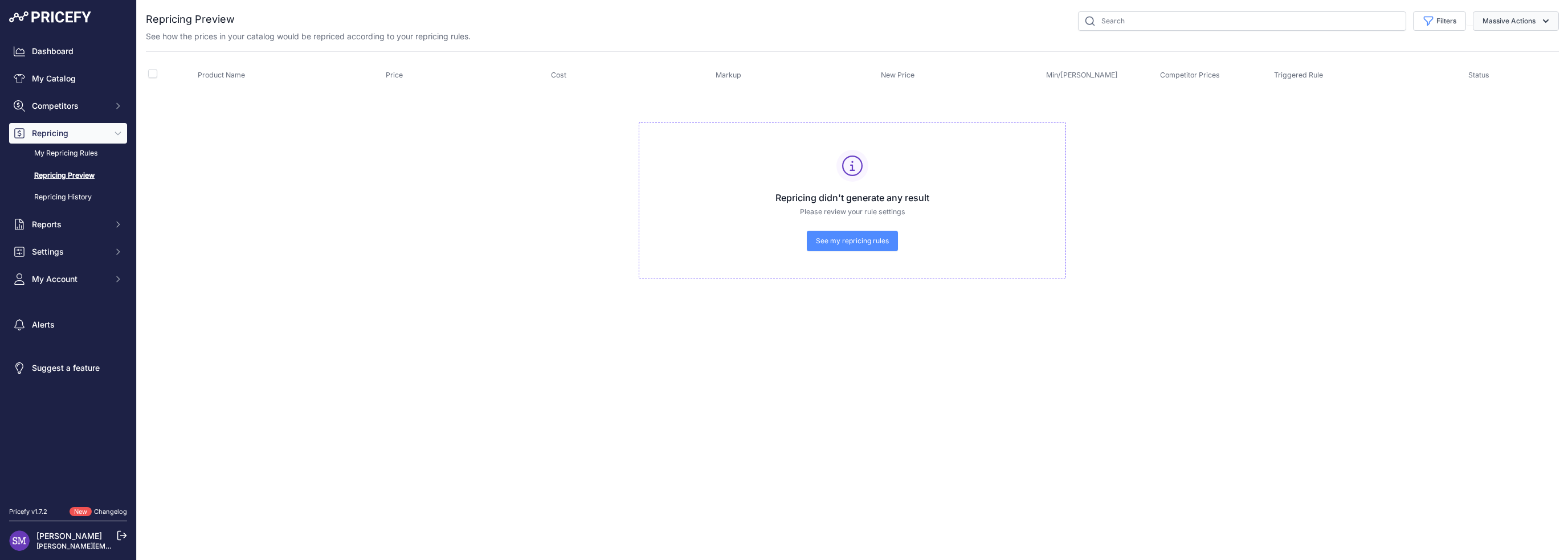
click at [1532, 22] on button "Massive Actions" at bounding box center [1516, 21] width 86 height 19
click at [1530, 41] on button "Reprice Now" at bounding box center [1513, 48] width 91 height 21
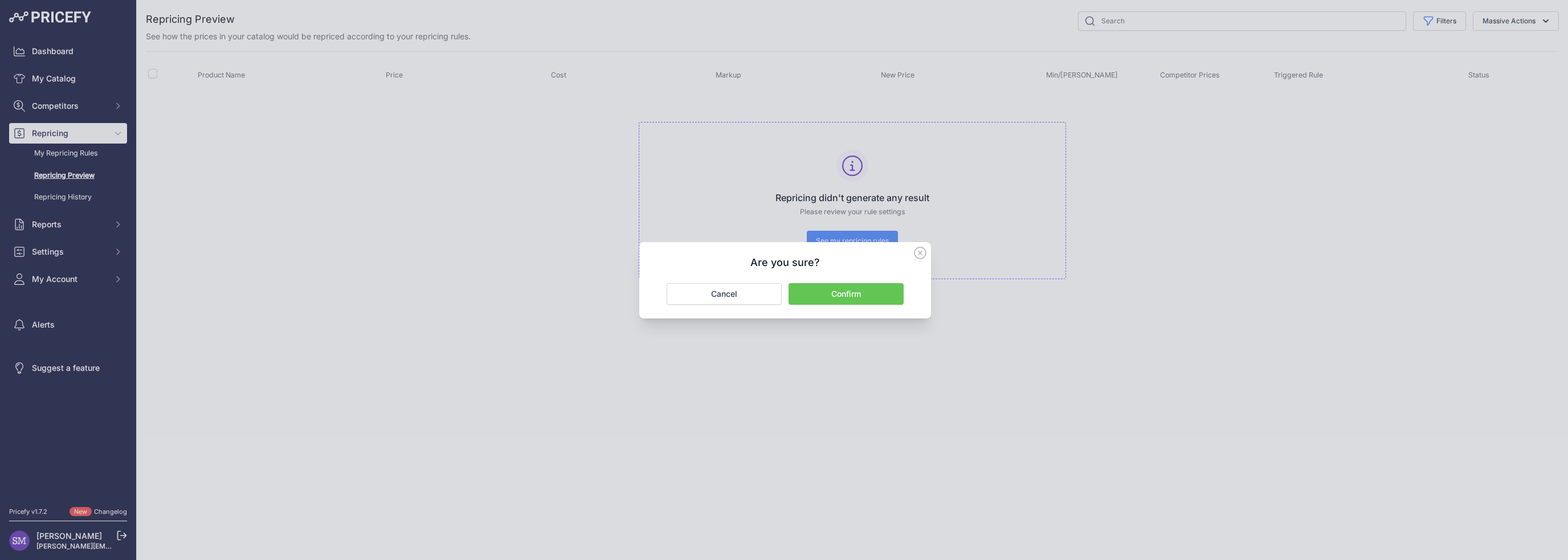
click at [714, 304] on button "Cancel" at bounding box center [724, 294] width 115 height 22
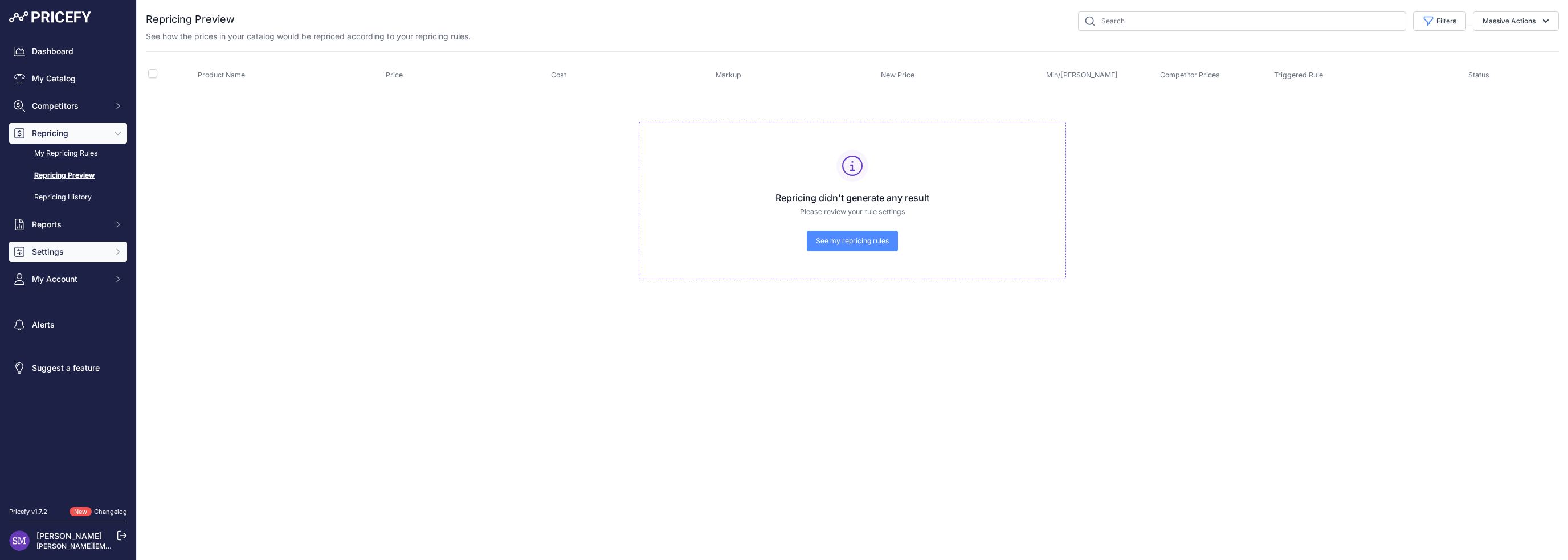
click at [69, 259] on button "Settings" at bounding box center [68, 251] width 118 height 21
click at [66, 354] on link "Product Feed" at bounding box center [68, 349] width 118 height 20
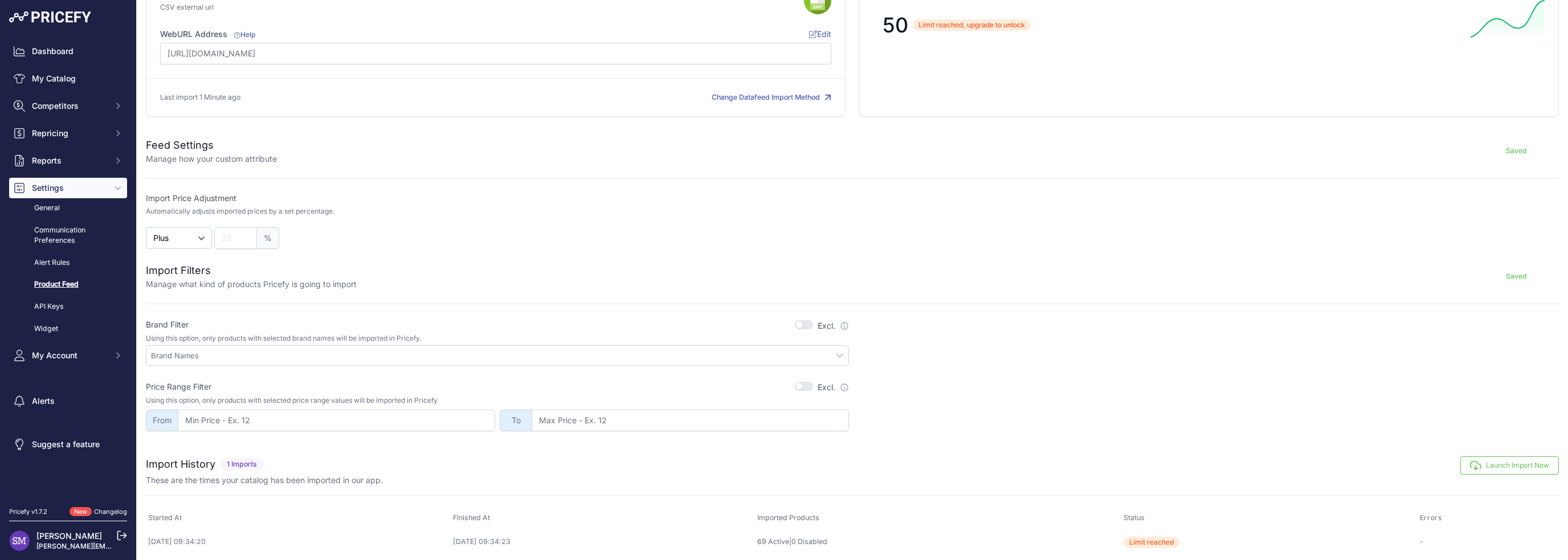
scroll to position [98, 0]
click at [83, 134] on span "Repricing" at bounding box center [69, 134] width 75 height 11
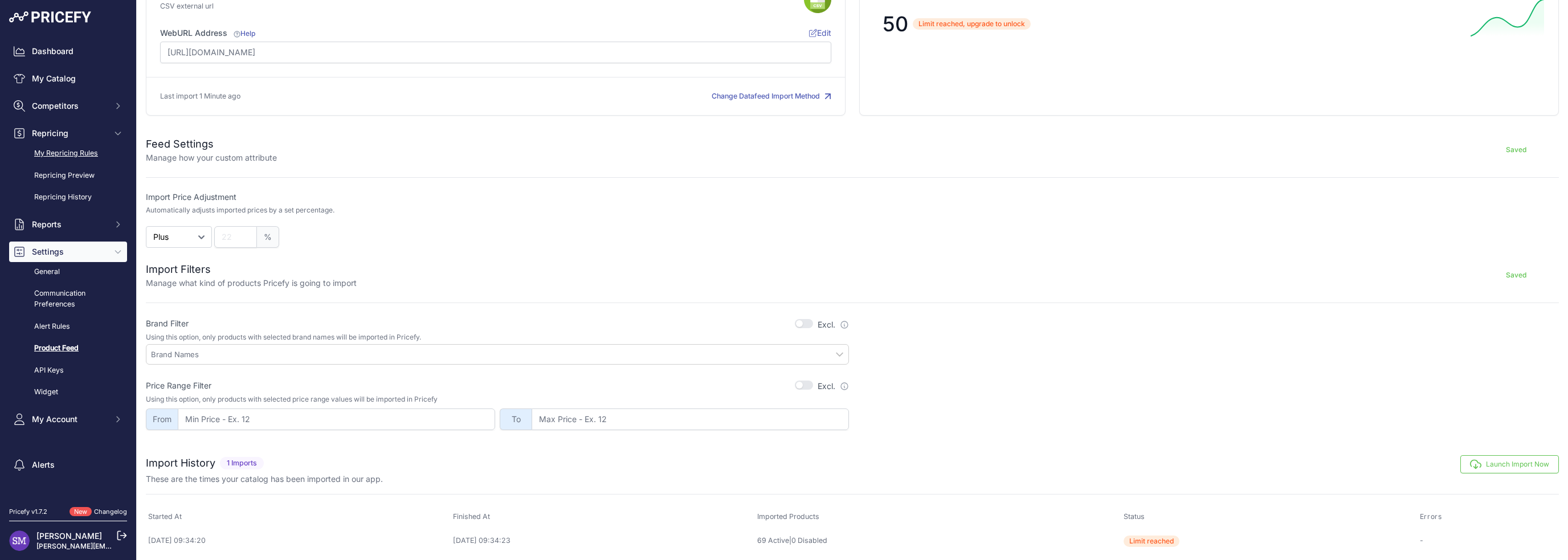
click at [80, 154] on link "My Repricing Rules" at bounding box center [68, 154] width 118 height 20
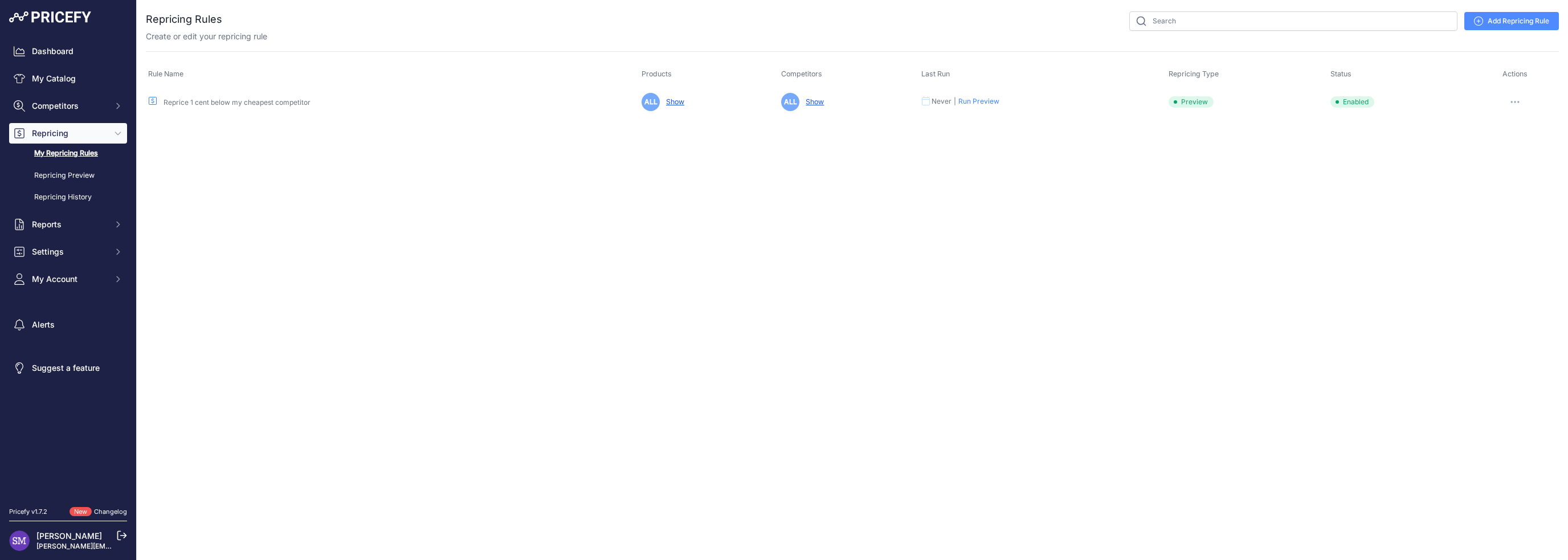
click at [1517, 24] on link "Add Repricing Rule" at bounding box center [1512, 21] width 95 height 18
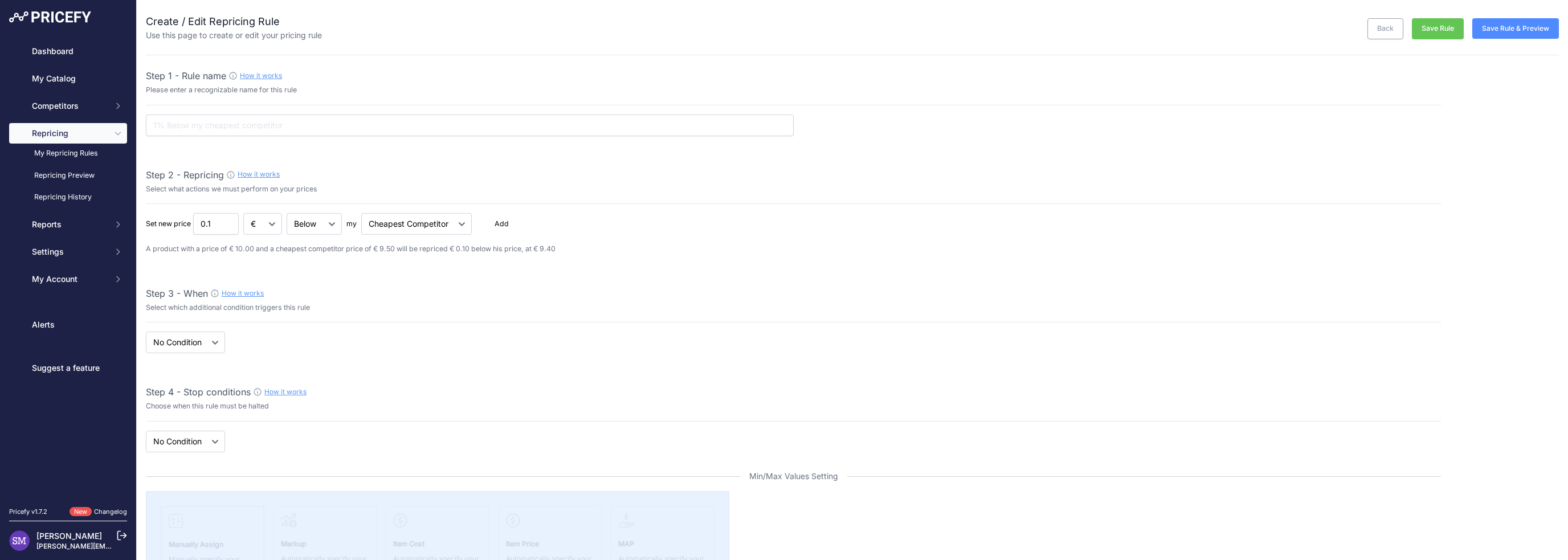
select select "7"
click at [290, 119] on input "text" at bounding box center [470, 125] width 648 height 22
click at [211, 346] on select "When No Condition" at bounding box center [186, 342] width 79 height 22
click at [457, 235] on div "When No Condition Cheapest Competitor product is" at bounding box center [793, 224] width 1295 height 22
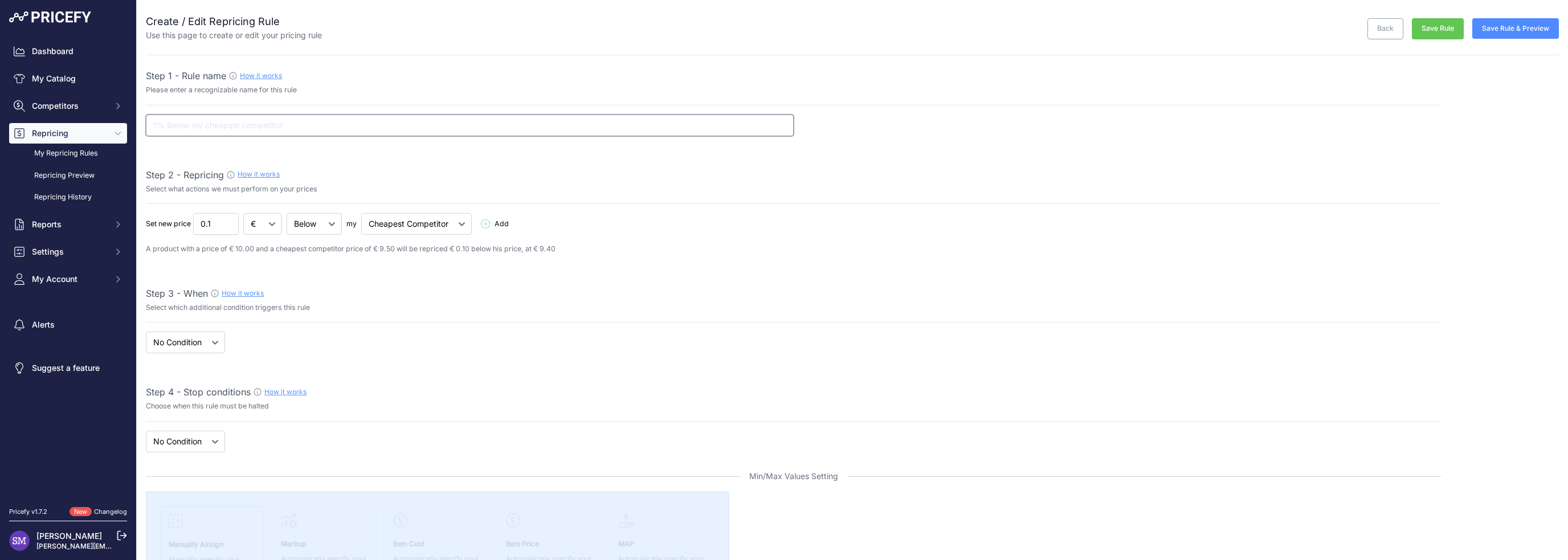
click at [457, 118] on input "text" at bounding box center [470, 125] width 648 height 22
click at [442, 221] on select "Cheapest Competitor Highest Competitor" at bounding box center [416, 224] width 110 height 22
click at [195, 352] on select "When No Condition" at bounding box center [186, 342] width 79 height 22
select select "when"
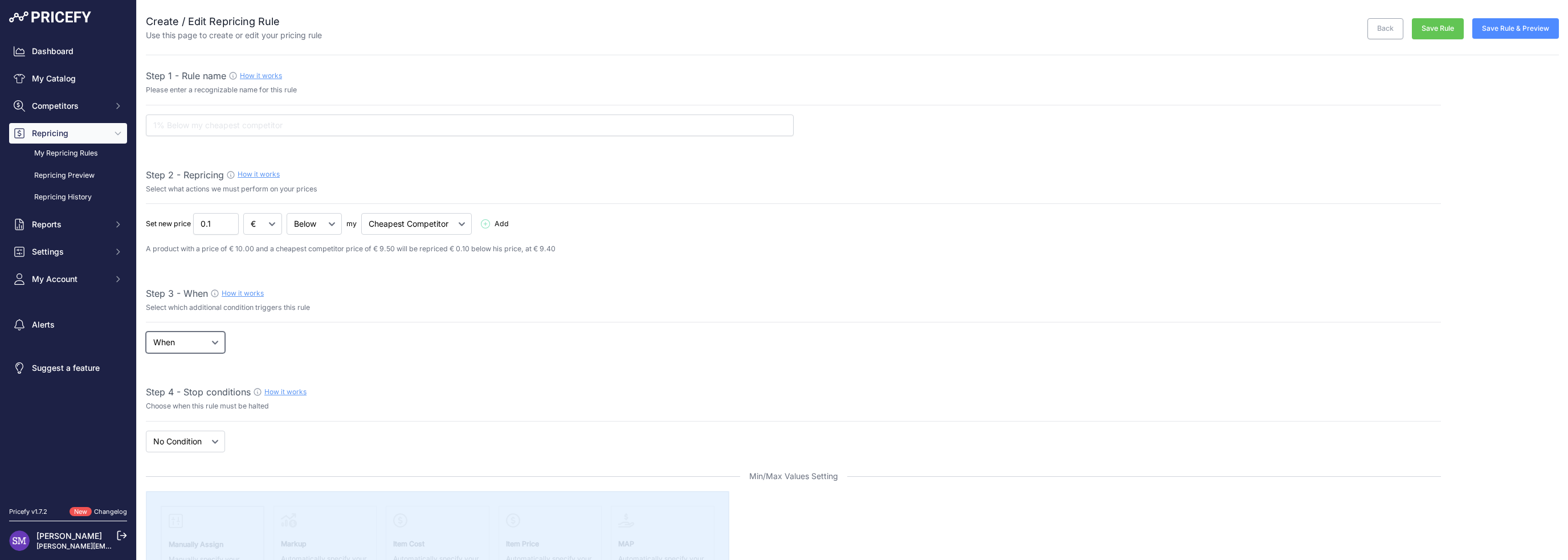
click at [146, 332] on select "When No Condition" at bounding box center [186, 342] width 79 height 22
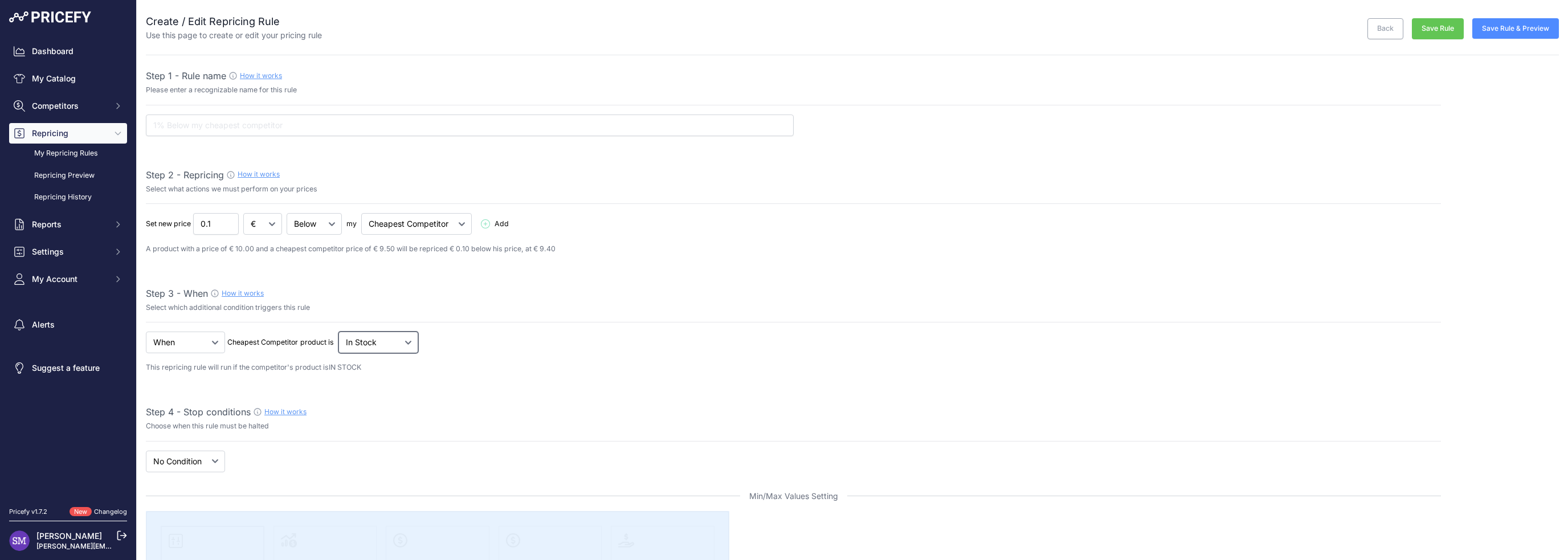
click at [342, 235] on select "Out Of Stock In Stock" at bounding box center [314, 224] width 55 height 22
click at [486, 320] on div "Step 3 - When How it works Select which additional condition triggers this rule" at bounding box center [793, 305] width 1295 height 36
click at [208, 464] on select "New Price No Condition" at bounding box center [186, 462] width 79 height 22
select select "price"
click at [146, 451] on select "New Price No Condition" at bounding box center [186, 462] width 79 height 22
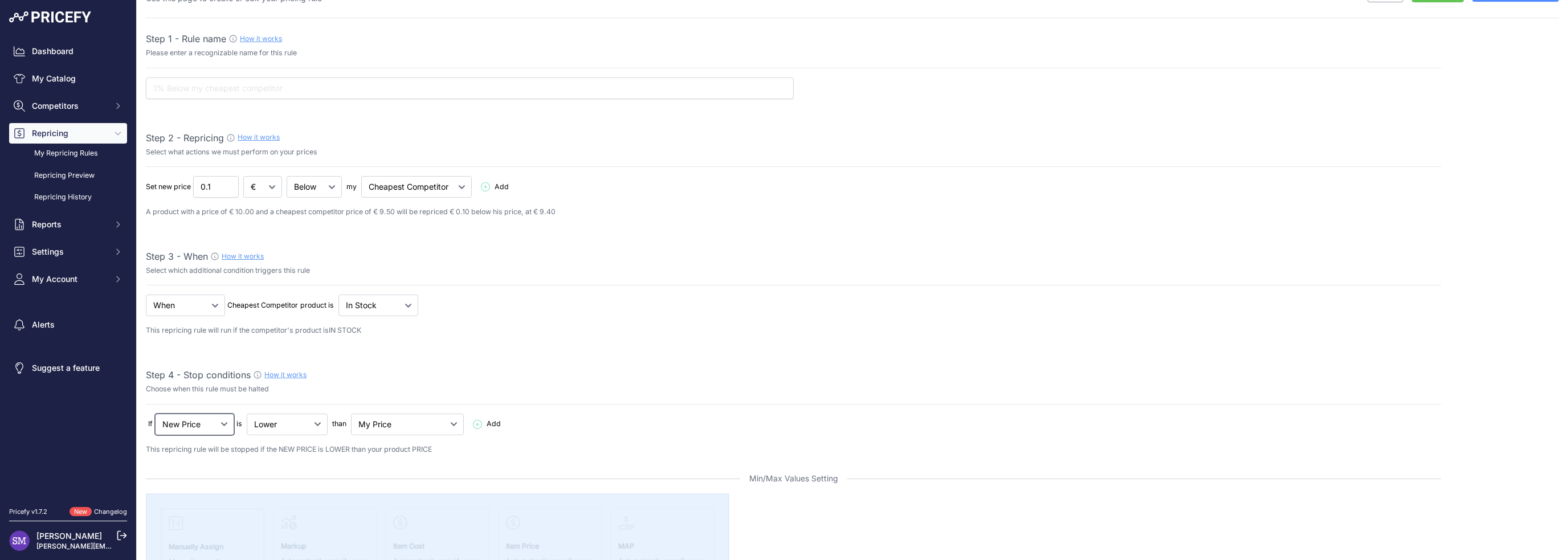
scroll to position [57, 0]
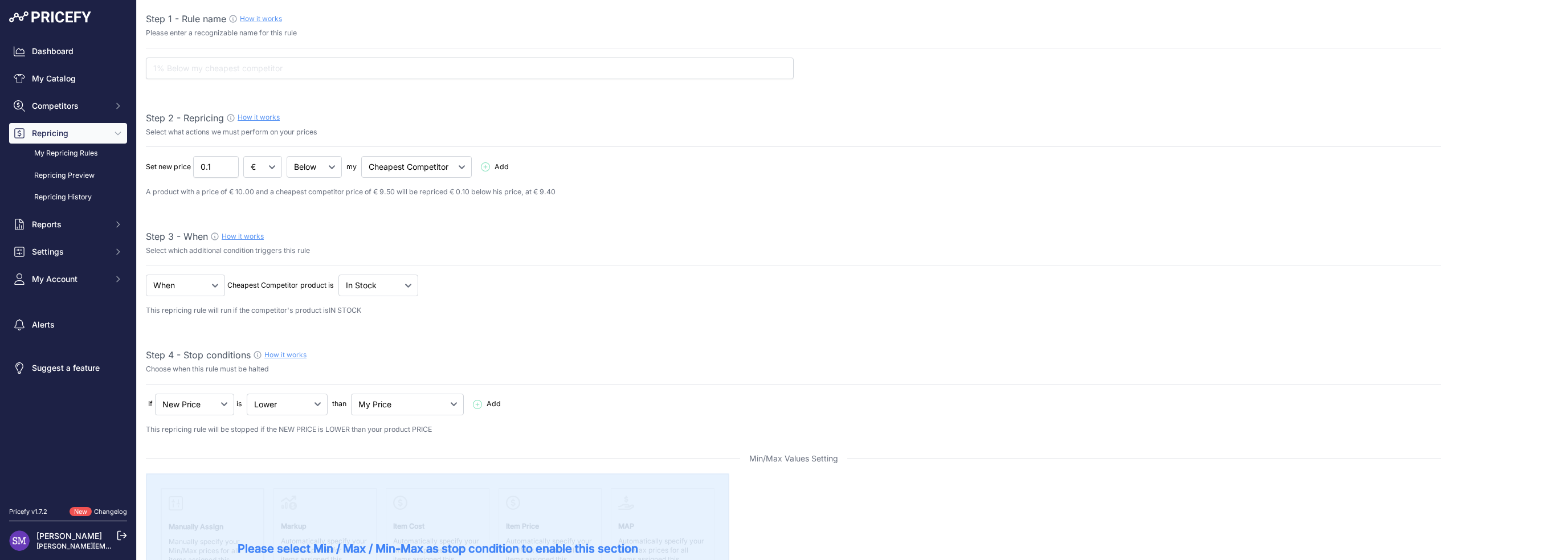
click at [297, 198] on div "If New Price No Condition is" at bounding box center [793, 177] width 1295 height 41
click at [299, 177] on select "Lower Higher Lower/Higher" at bounding box center [314, 167] width 55 height 22
click at [421, 403] on select "My Price Min Price Max Price Min/Max Price My Cost" at bounding box center [408, 404] width 113 height 22
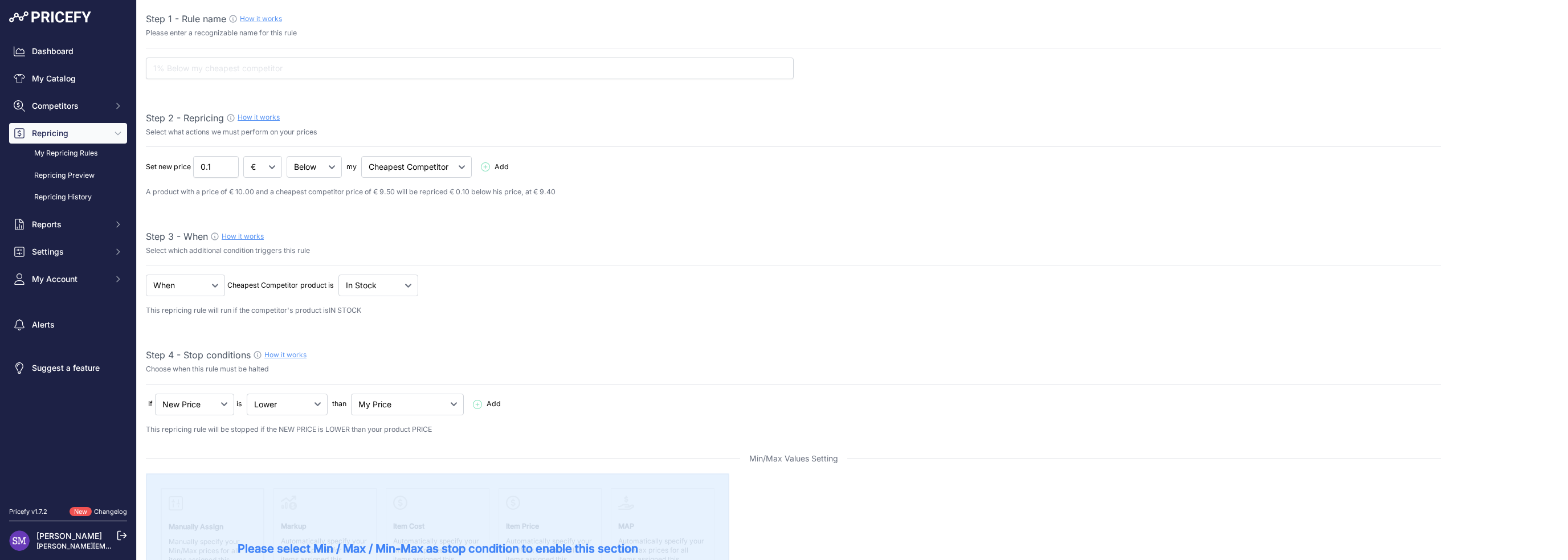
click at [473, 402] on icon at bounding box center [477, 404] width 9 height 9
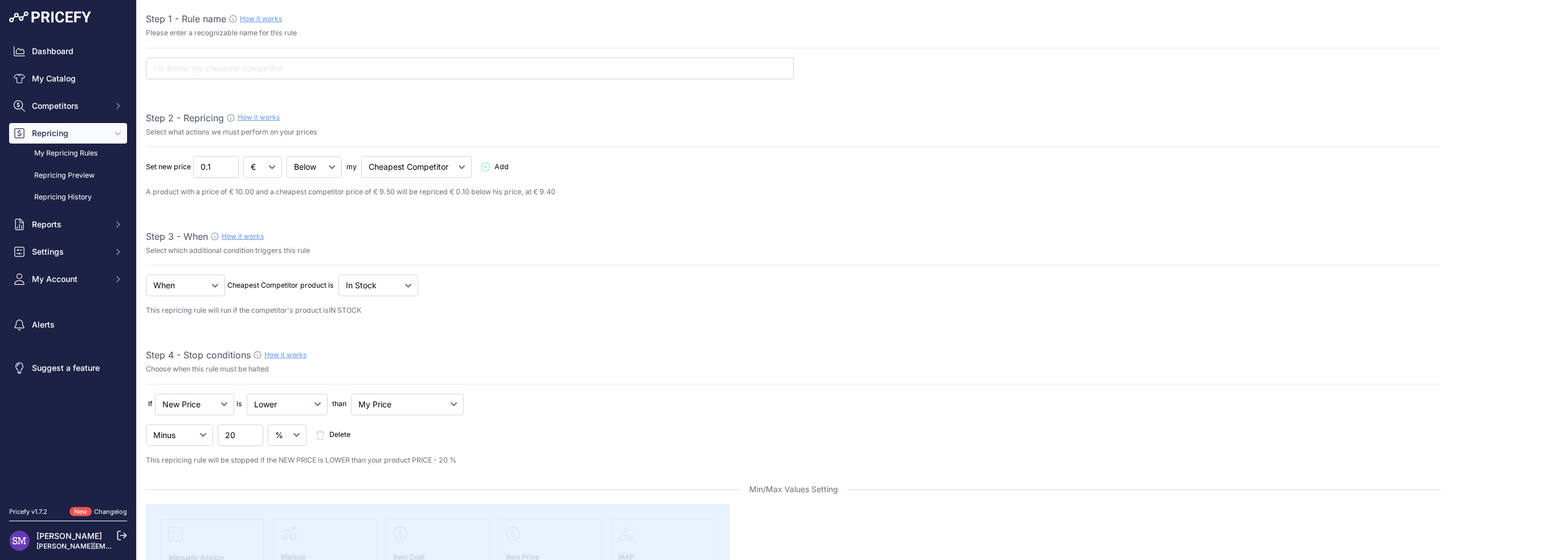
click at [327, 431] on span "Delete" at bounding box center [335, 435] width 40 height 11
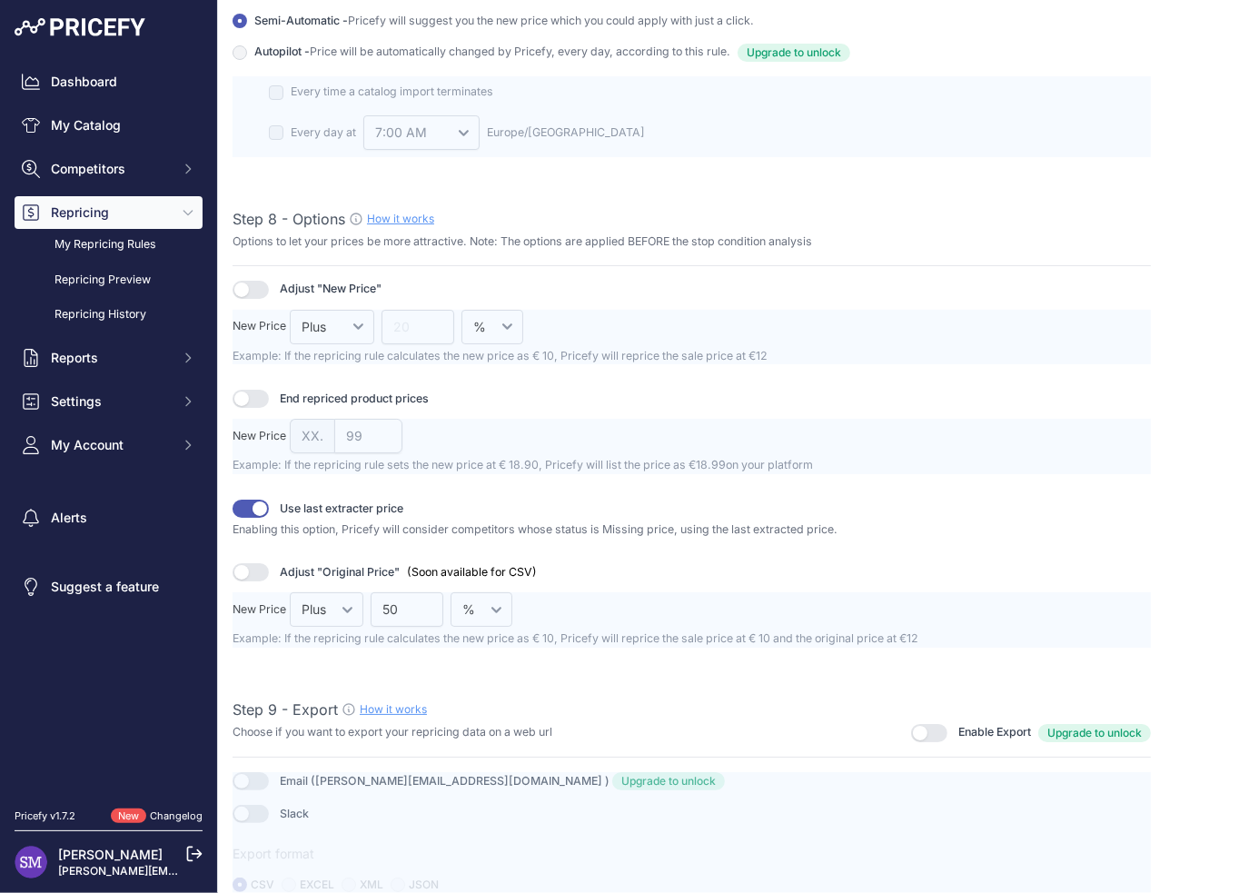
scroll to position [2184, 0]
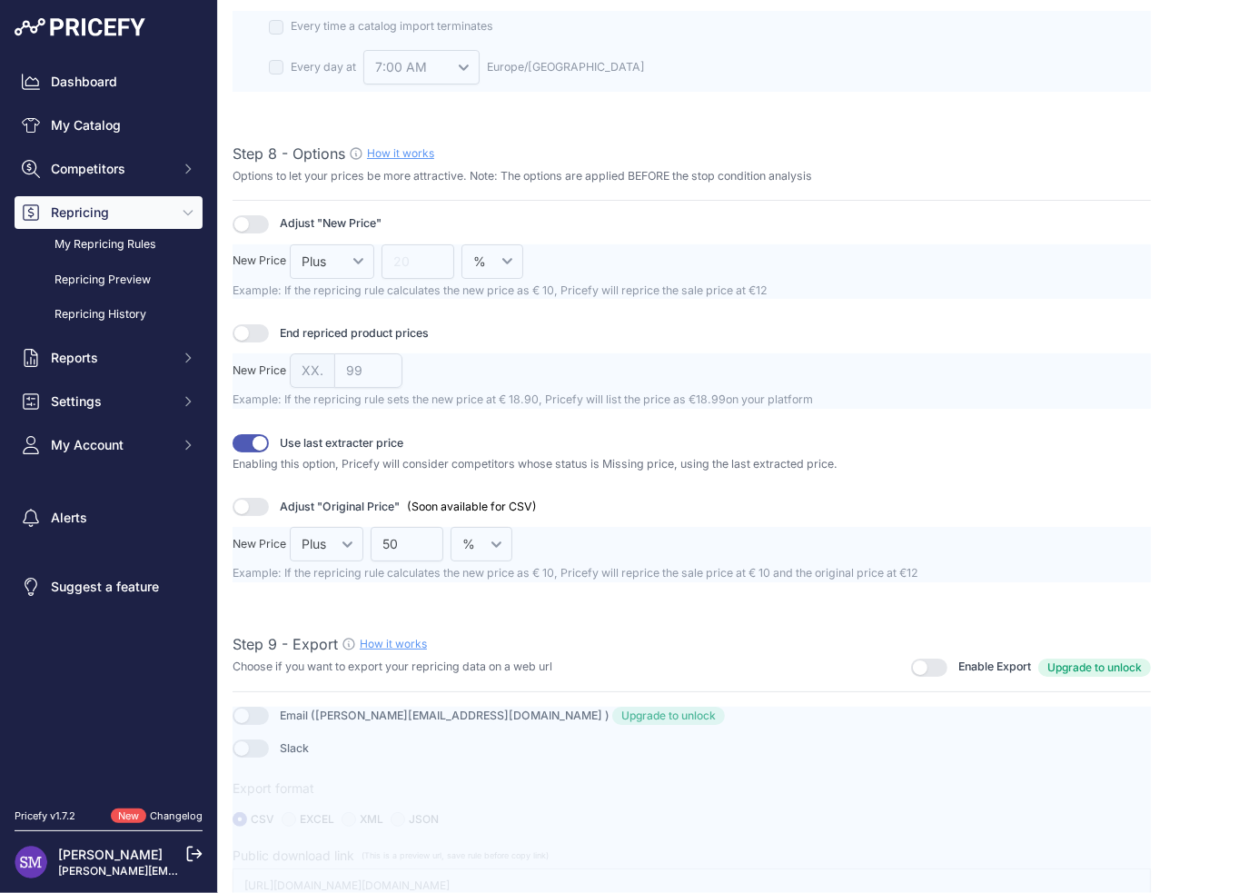
click at [915, 665] on button "button" at bounding box center [929, 668] width 36 height 18
click at [1084, 664] on span "Upgrade to unlock" at bounding box center [1095, 668] width 113 height 18
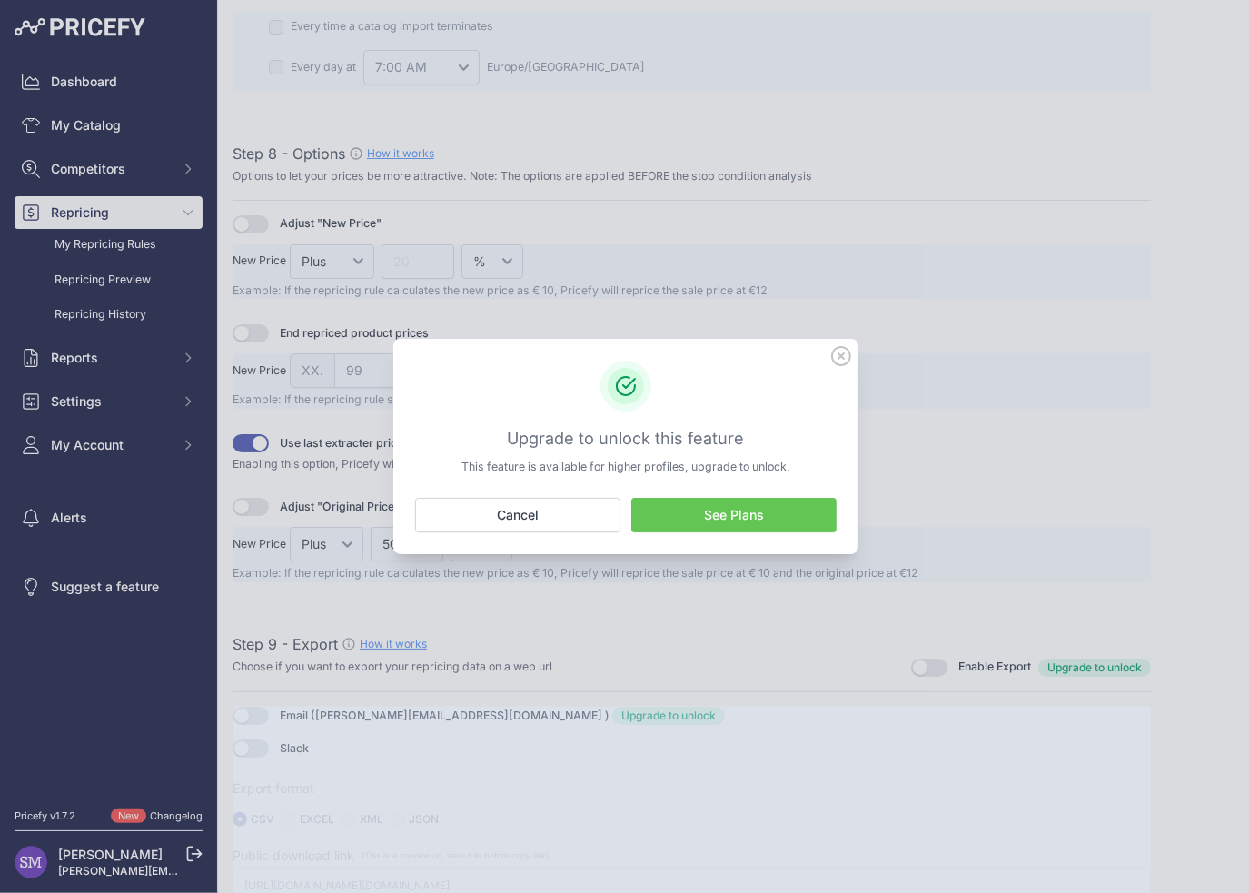
click at [846, 353] on icon at bounding box center [841, 356] width 20 height 20
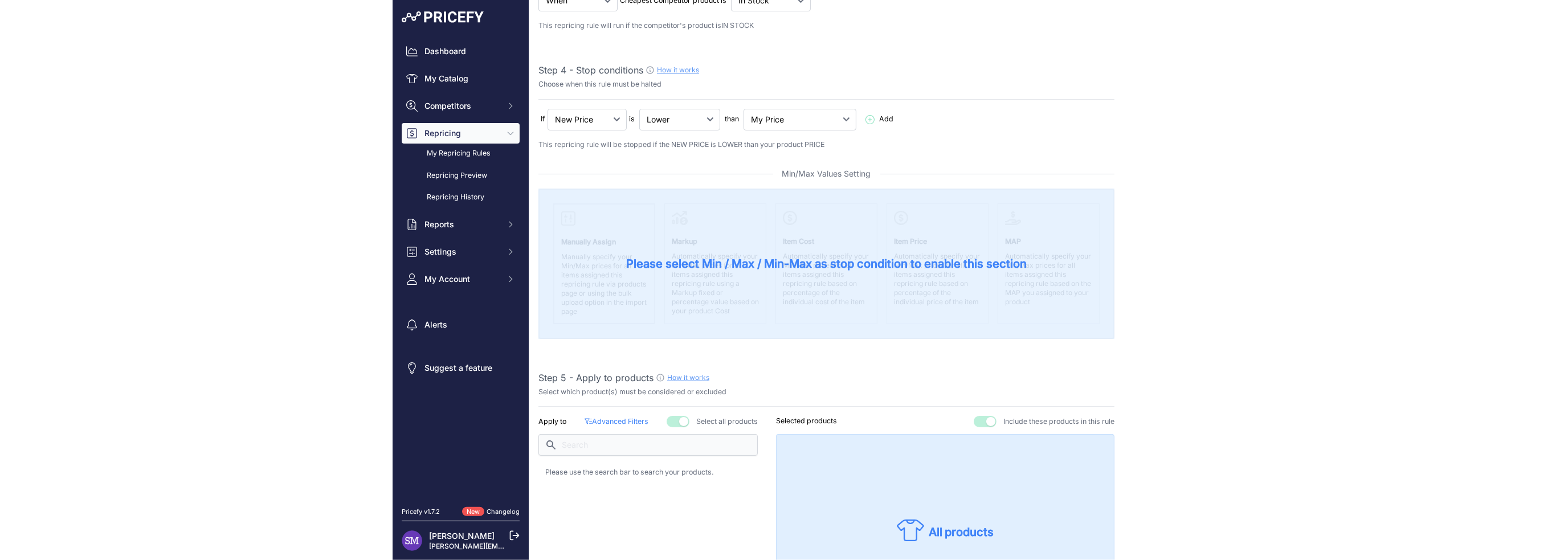
scroll to position [0, 0]
